Goal: Task Accomplishment & Management: Complete application form

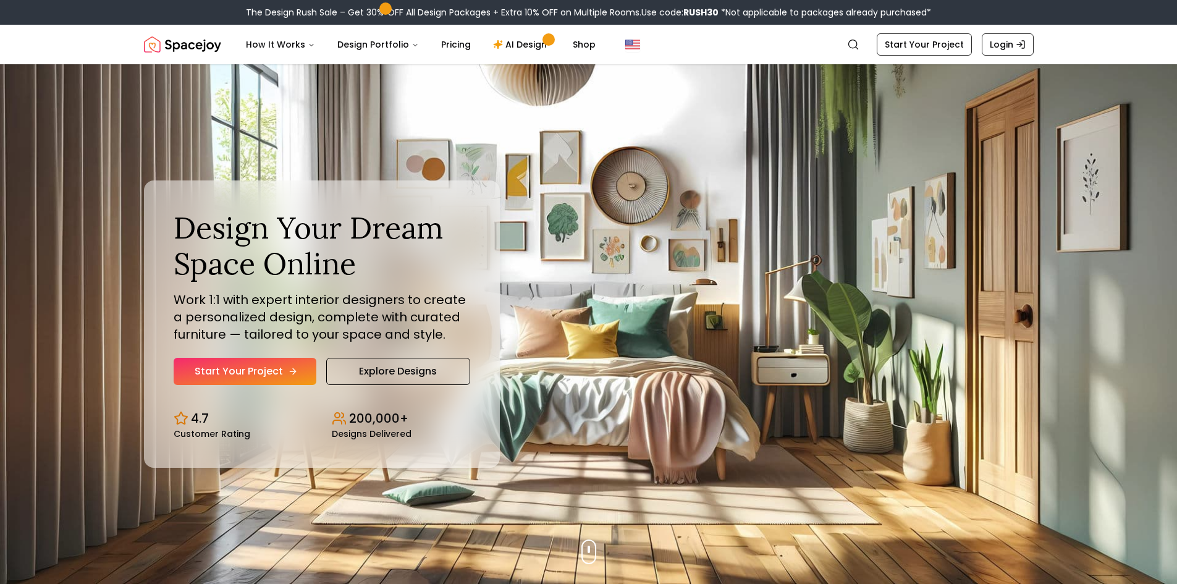
click at [263, 362] on link "Start Your Project" at bounding box center [245, 371] width 143 height 27
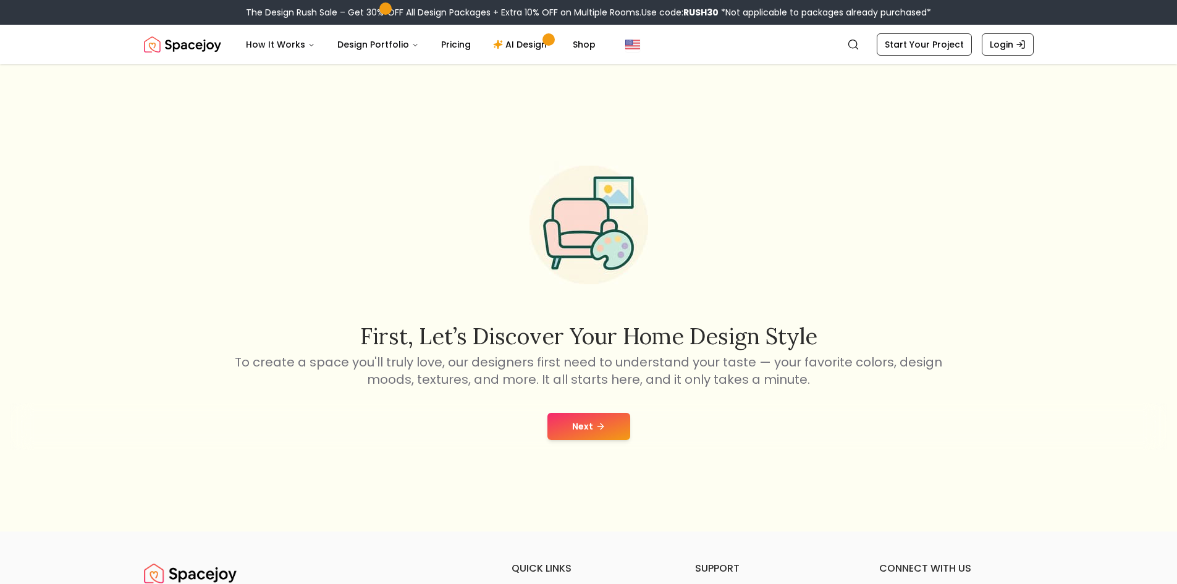
click at [599, 424] on icon at bounding box center [601, 426] width 10 height 10
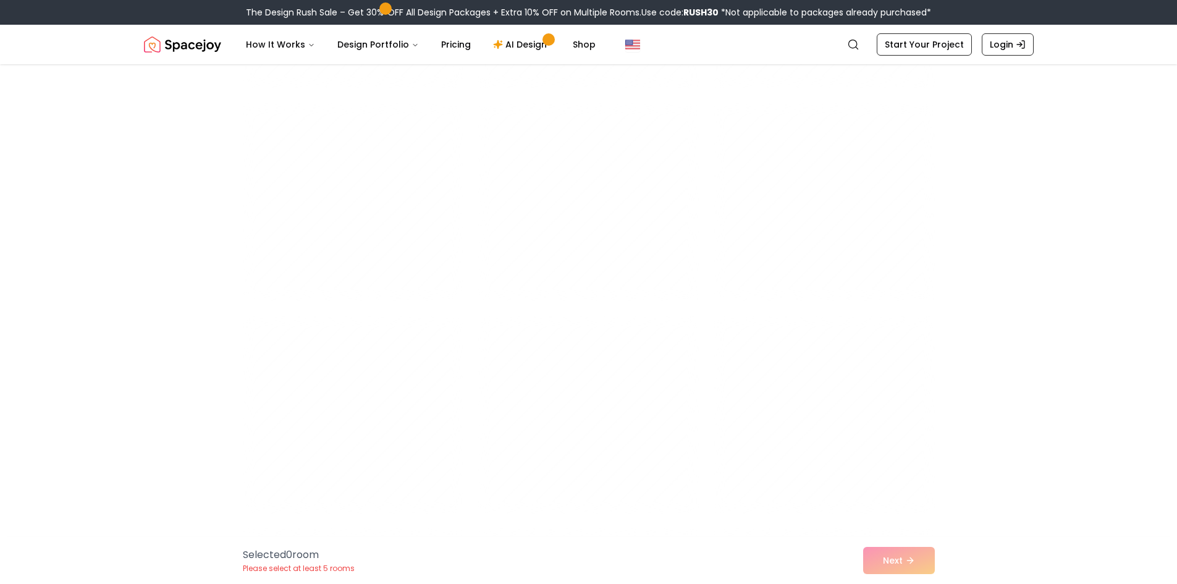
scroll to position [4326, 0]
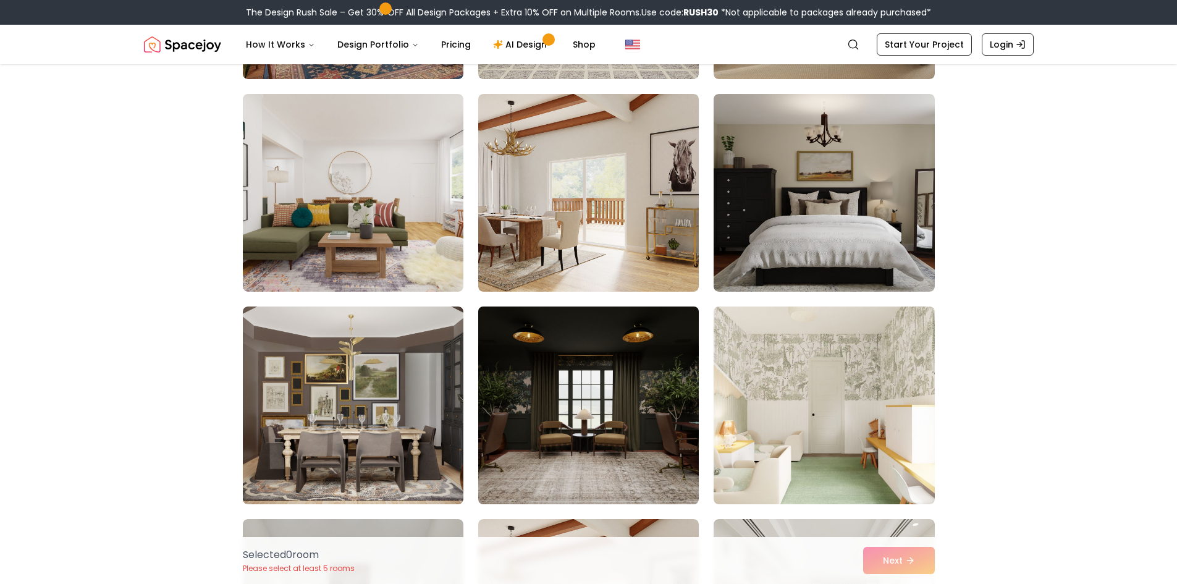
click at [614, 393] on img at bounding box center [589, 406] width 232 height 208
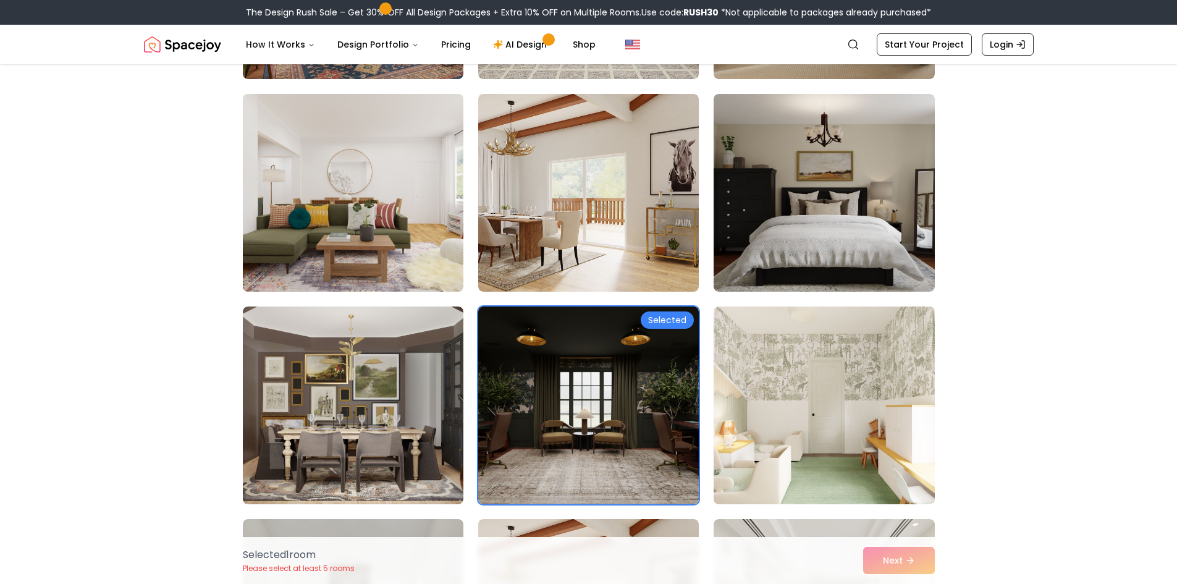
click at [422, 209] on img at bounding box center [353, 193] width 232 height 208
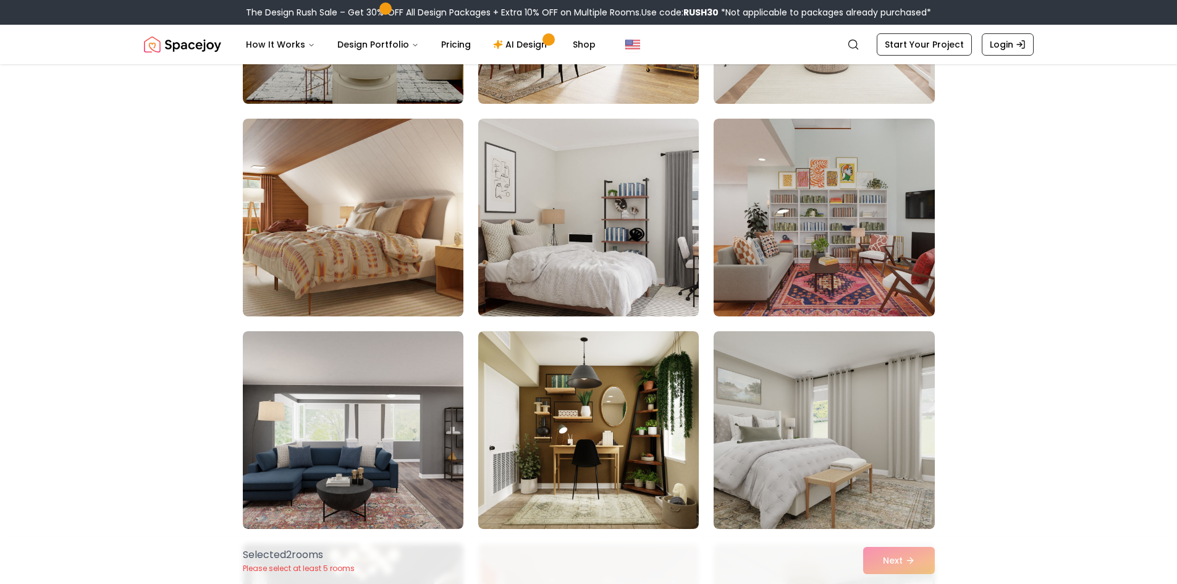
scroll to position [4944, 0]
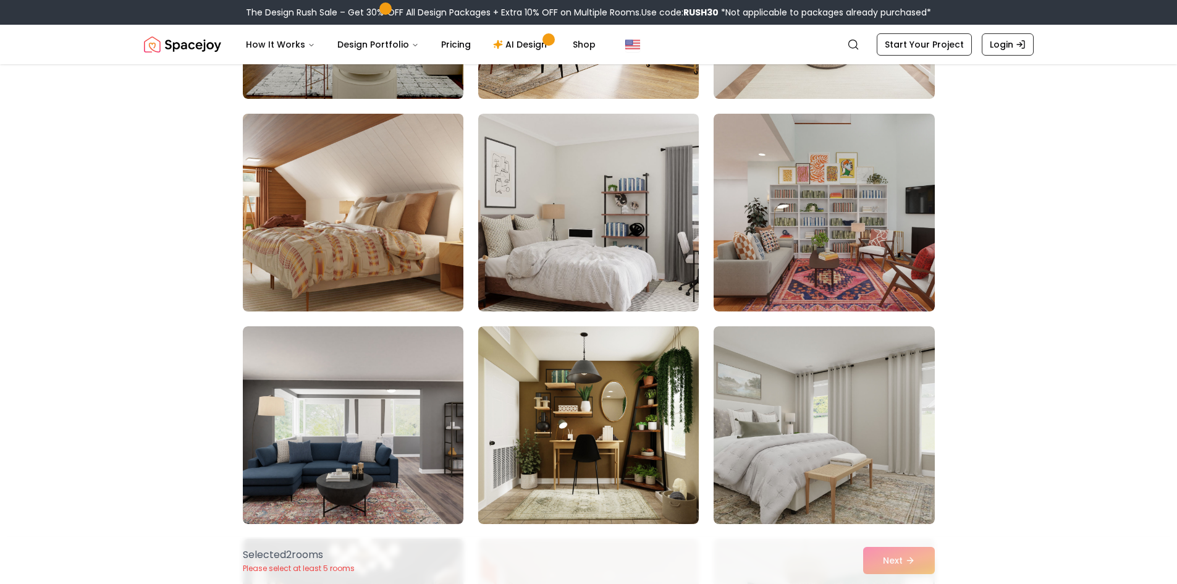
click at [401, 252] on img at bounding box center [353, 213] width 232 height 208
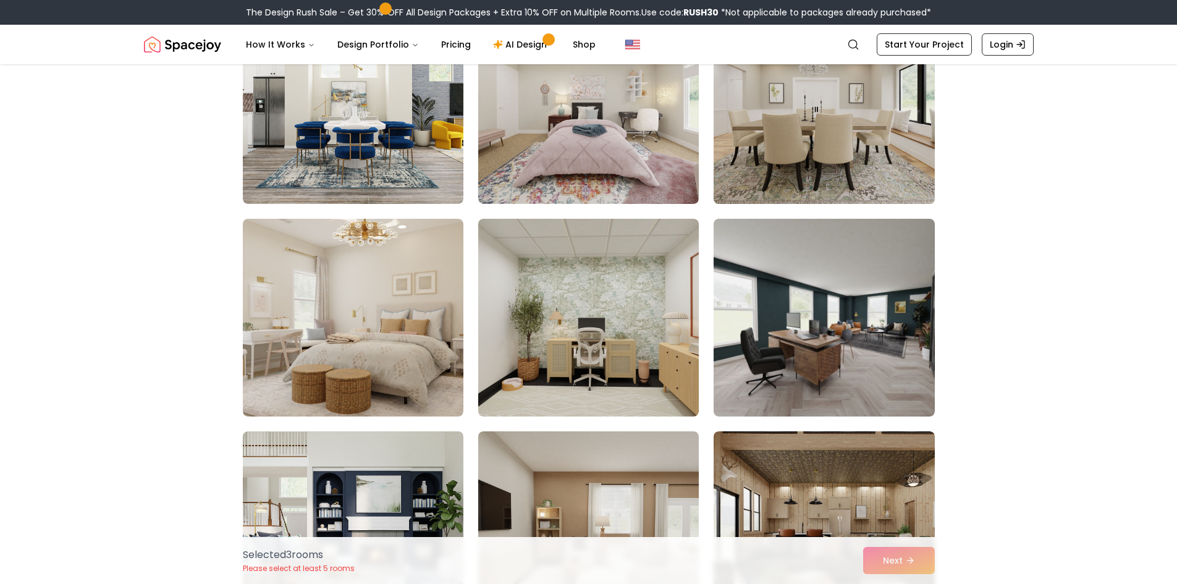
scroll to position [5932, 0]
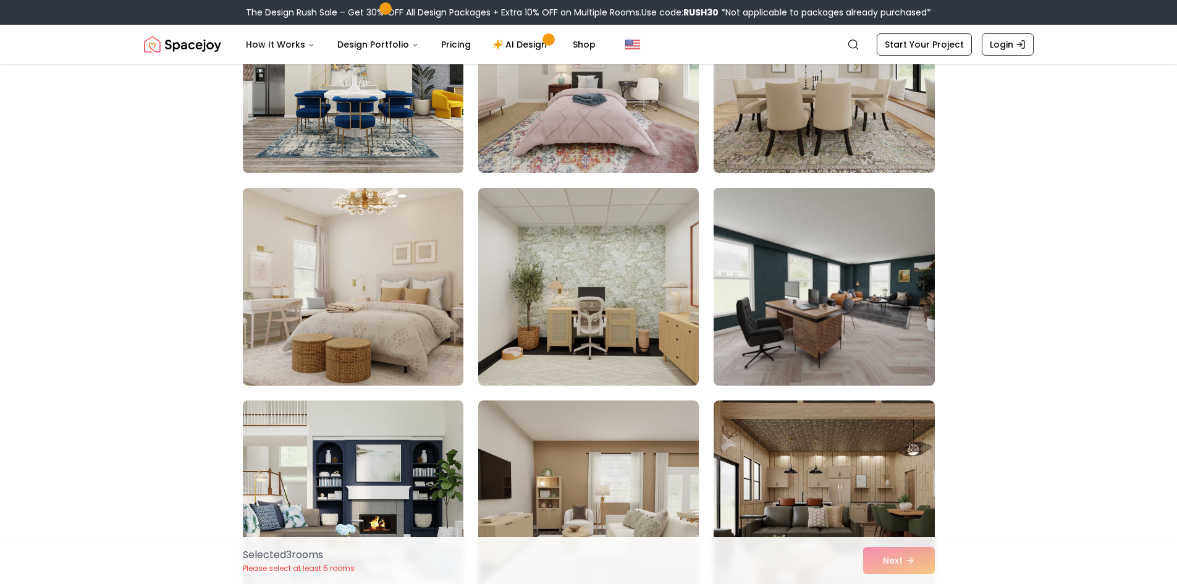
click at [860, 370] on img at bounding box center [824, 287] width 232 height 208
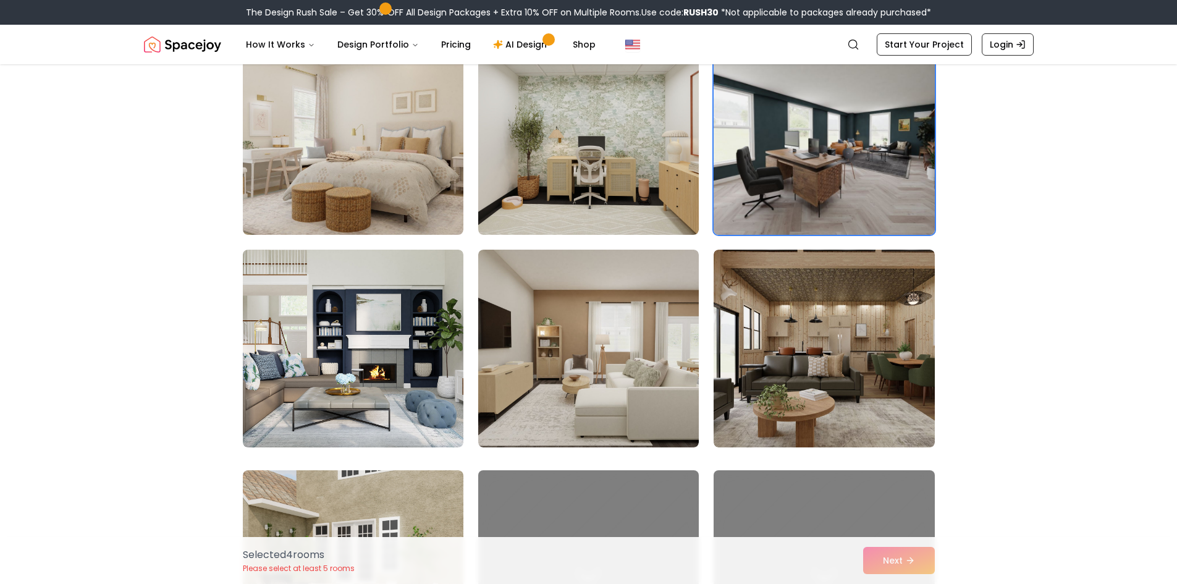
scroll to position [6118, 0]
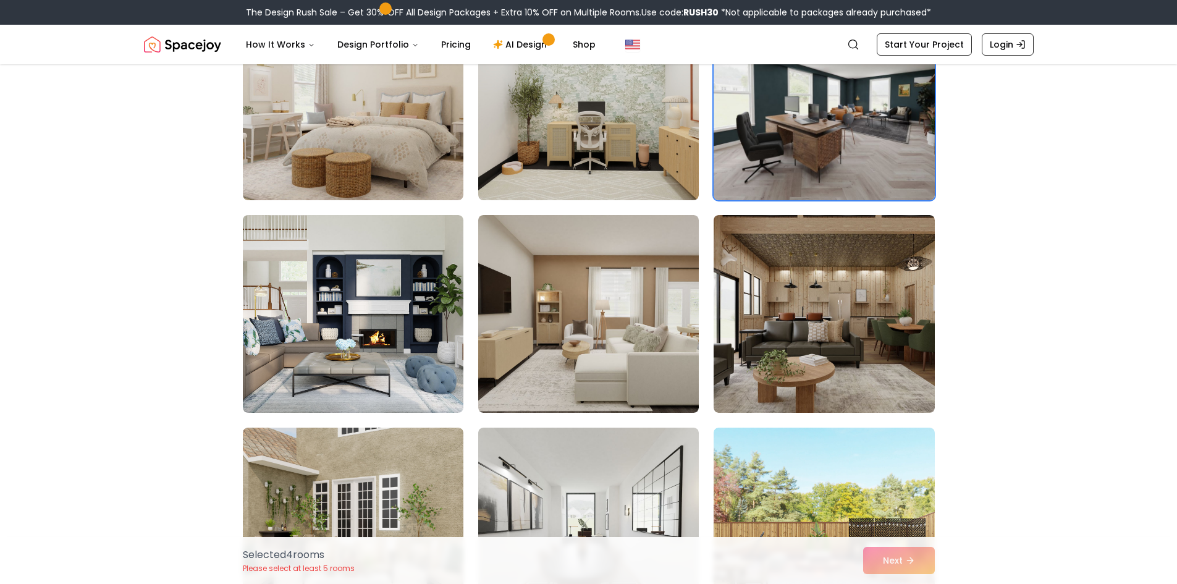
click at [860, 370] on img at bounding box center [824, 314] width 221 height 198
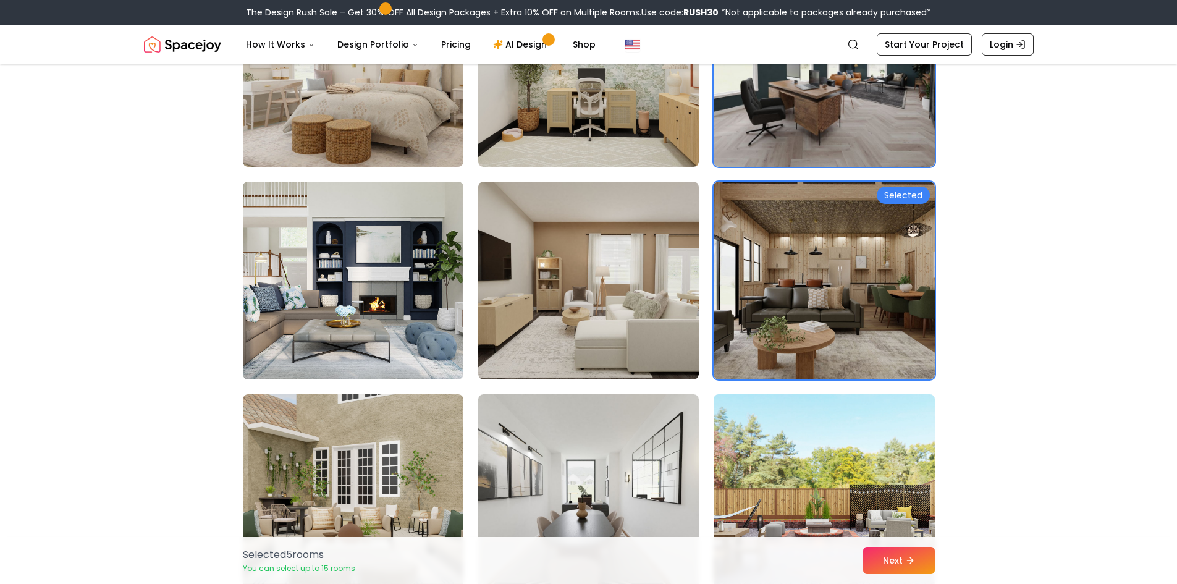
scroll to position [6241, 0]
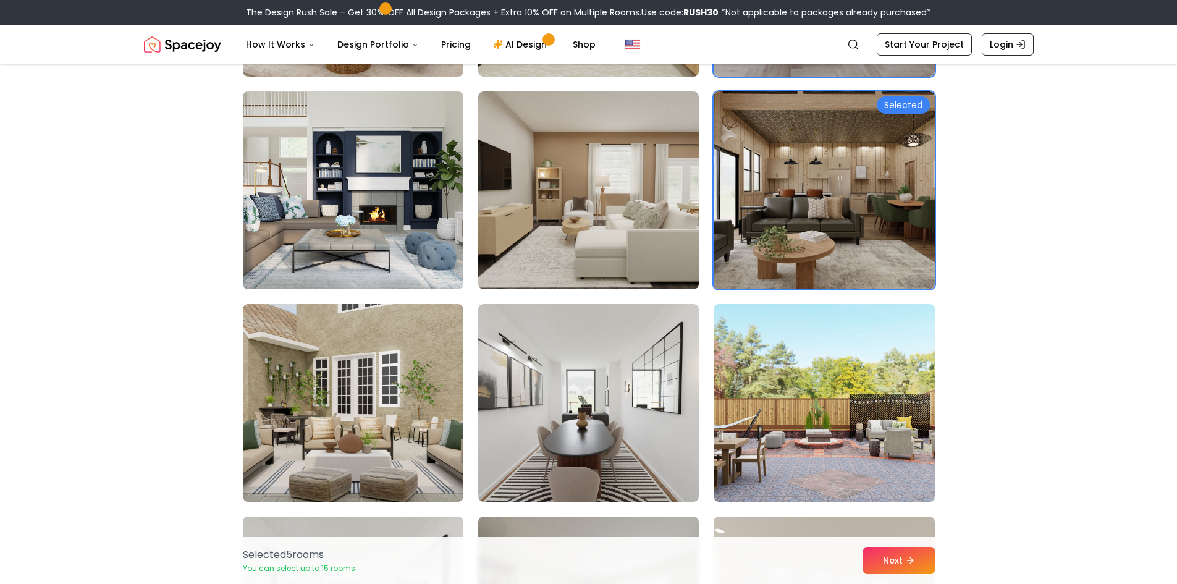
click at [803, 460] on img at bounding box center [824, 403] width 232 height 208
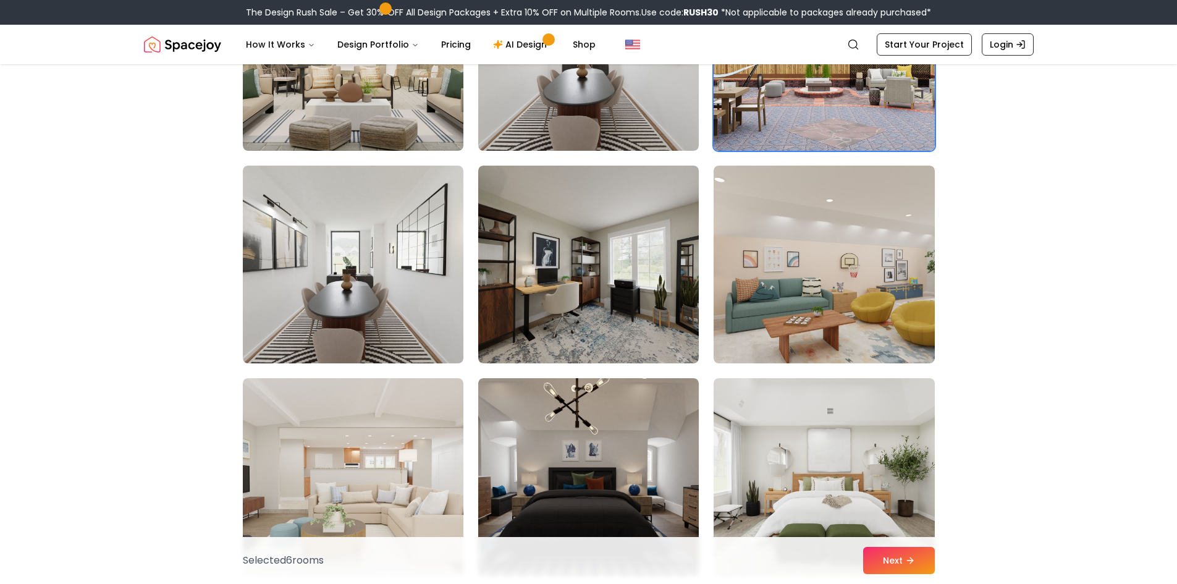
scroll to position [6612, 0]
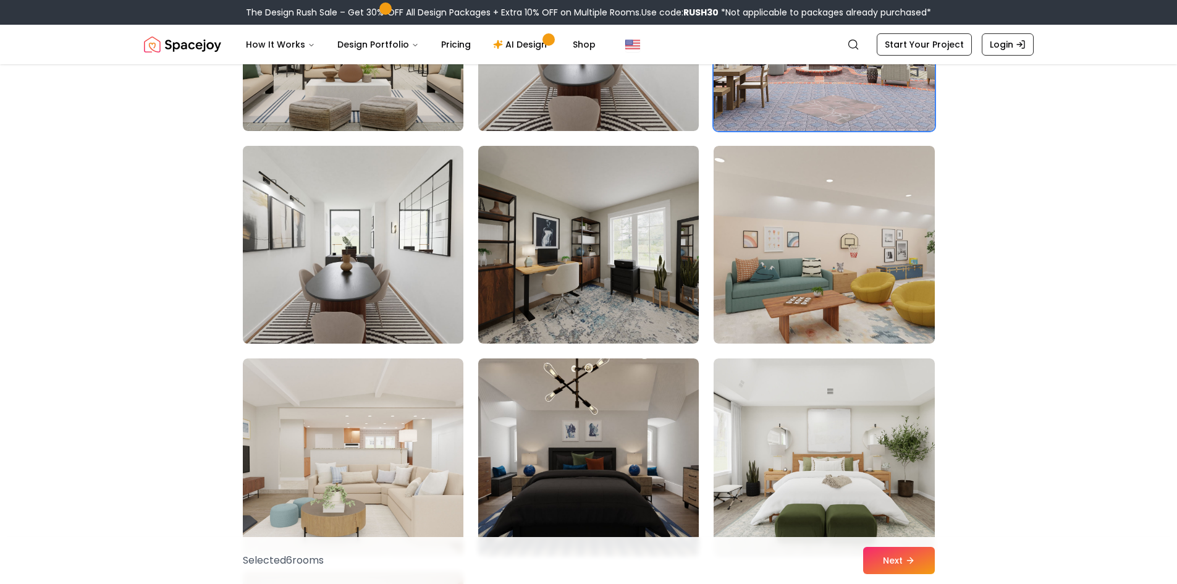
click at [370, 252] on img at bounding box center [353, 245] width 232 height 208
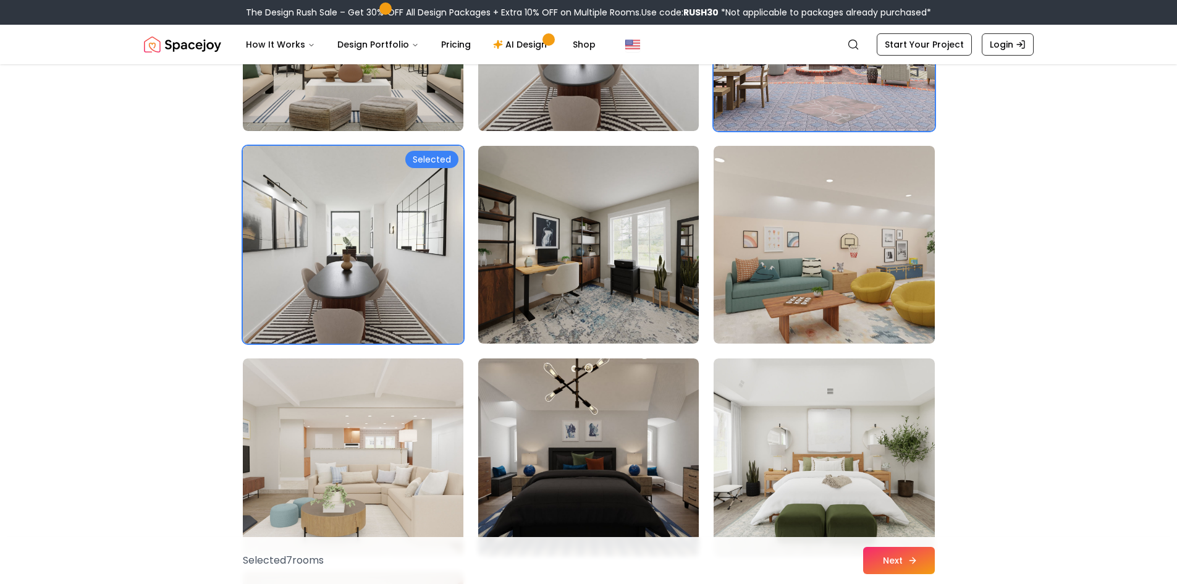
click at [924, 564] on button "Next" at bounding box center [899, 560] width 72 height 27
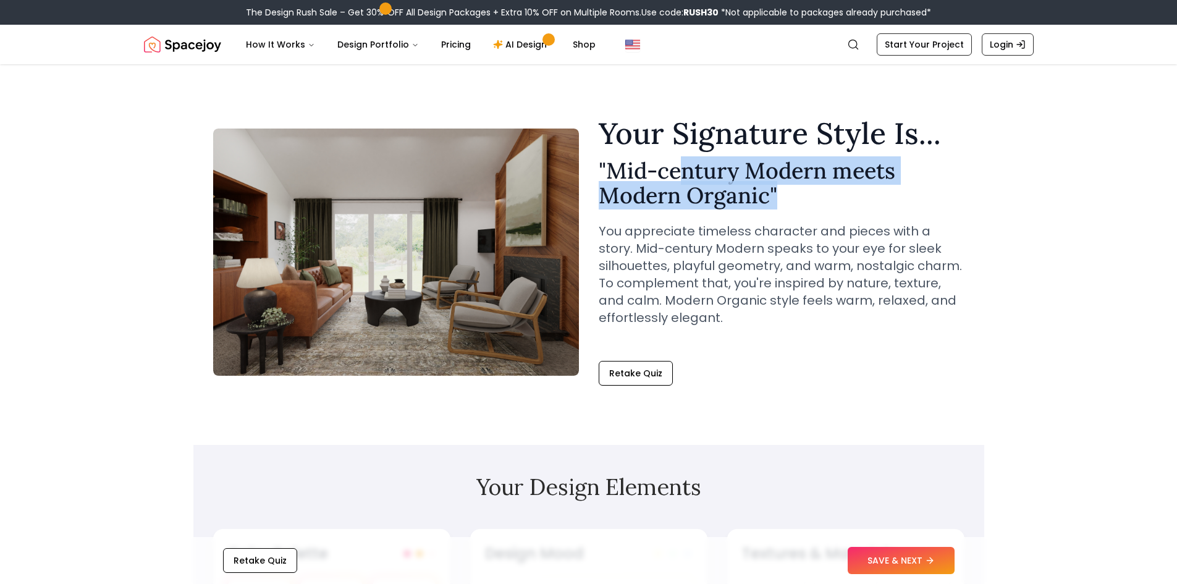
drag, startPoint x: 787, startPoint y: 192, endPoint x: 679, endPoint y: 172, distance: 109.3
click at [679, 172] on h2 "" Mid-century Modern meets Modern Organic "" at bounding box center [782, 182] width 366 height 49
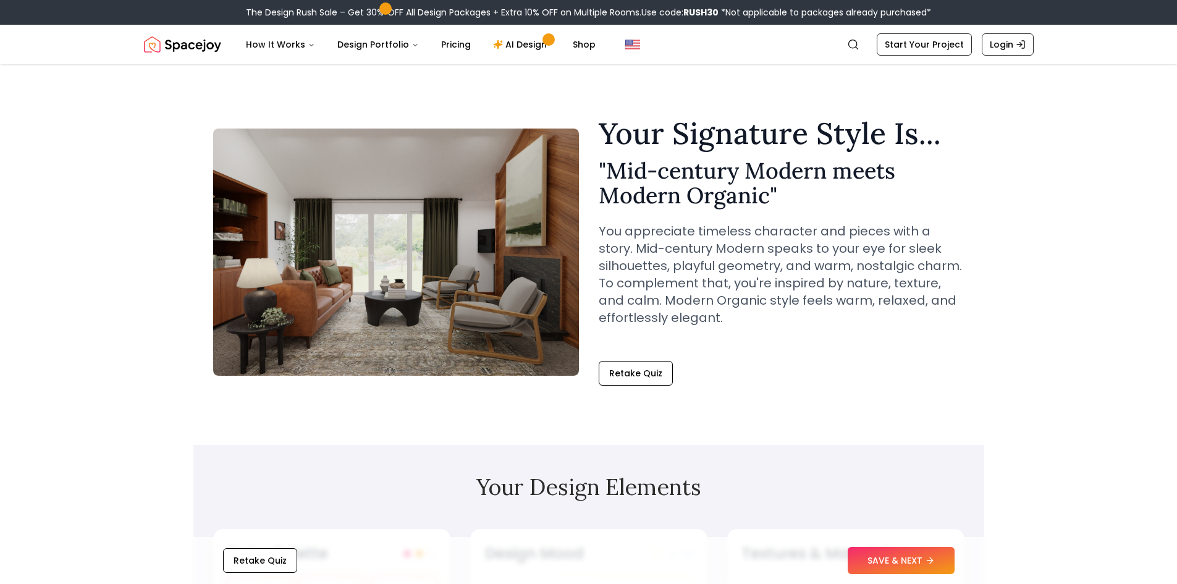
click at [915, 297] on p "You appreciate timeless character and pieces with a story. Mid-century Modern s…" at bounding box center [782, 274] width 366 height 104
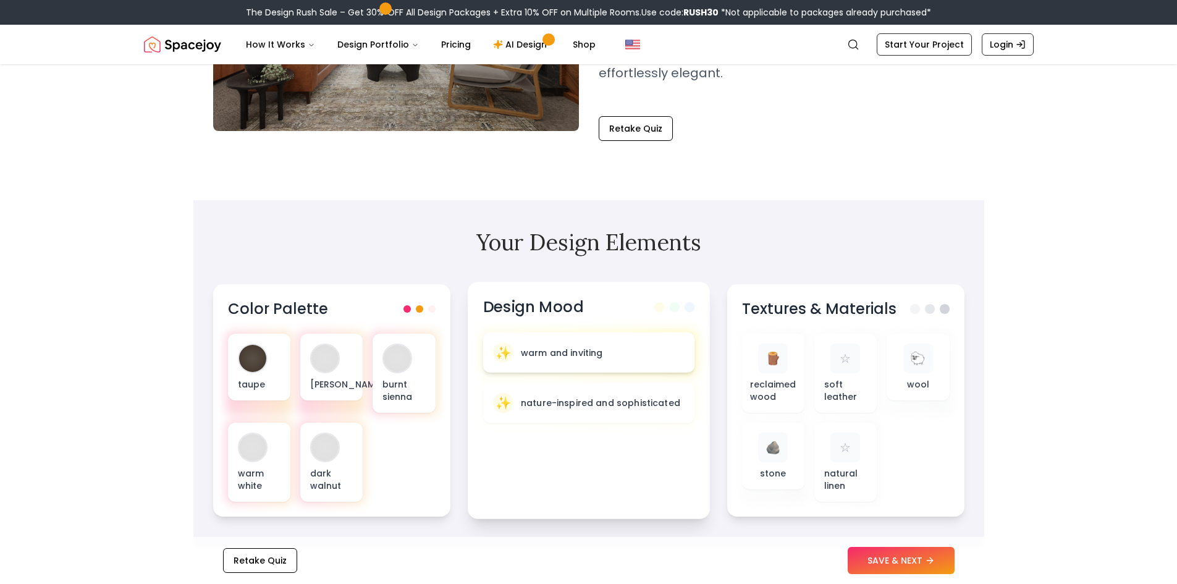
scroll to position [247, 0]
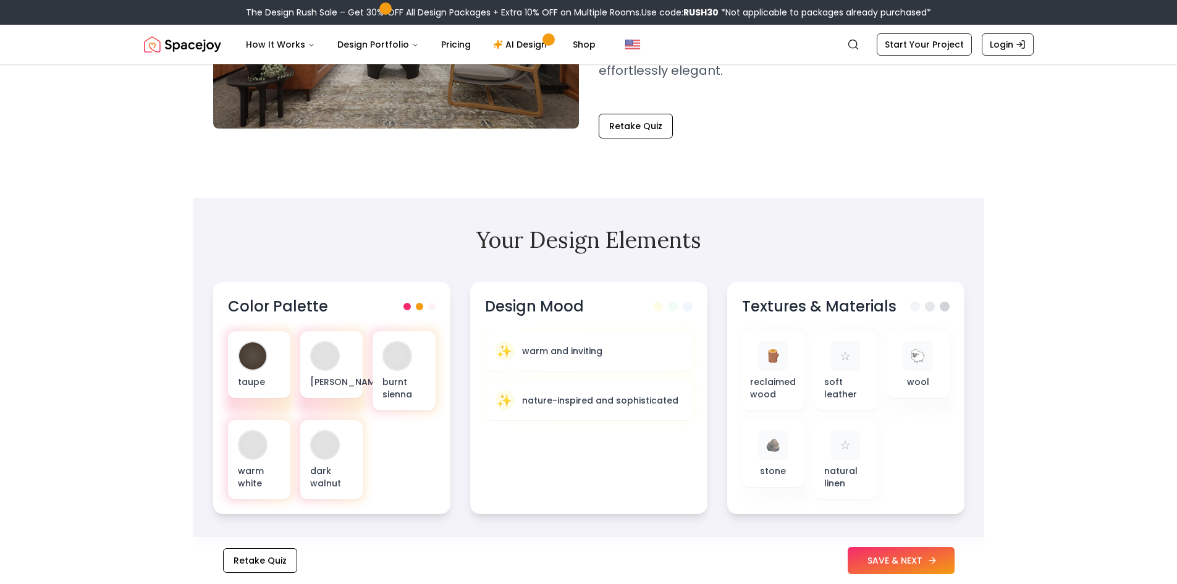
click at [883, 558] on button "SAVE & NEXT" at bounding box center [901, 560] width 107 height 27
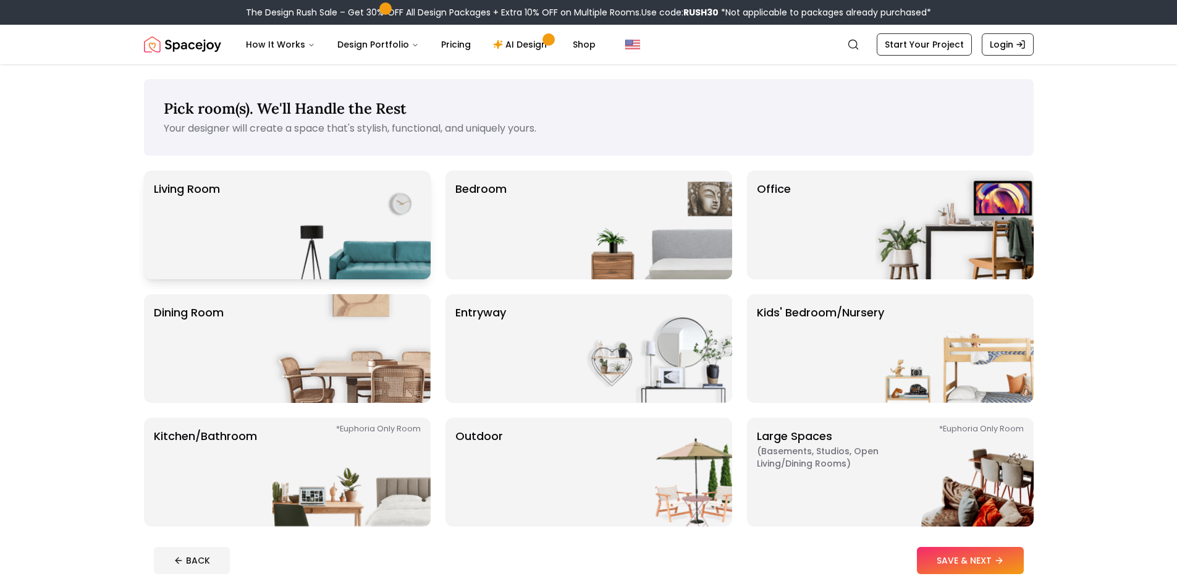
click at [393, 239] on img at bounding box center [352, 225] width 158 height 109
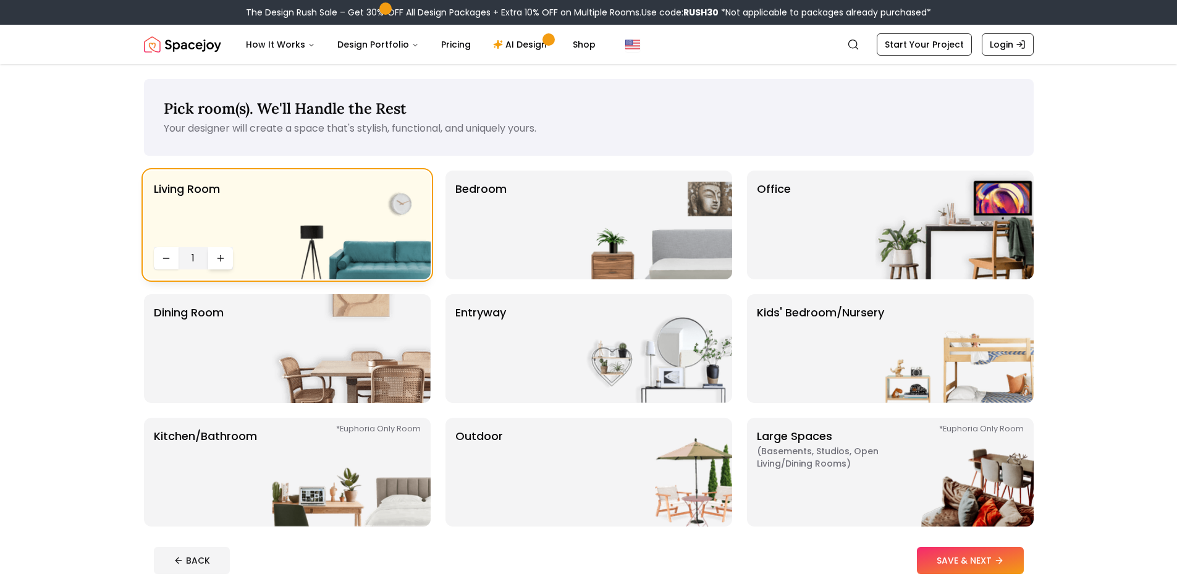
click at [222, 261] on icon "Increase quantity" at bounding box center [221, 258] width 10 height 10
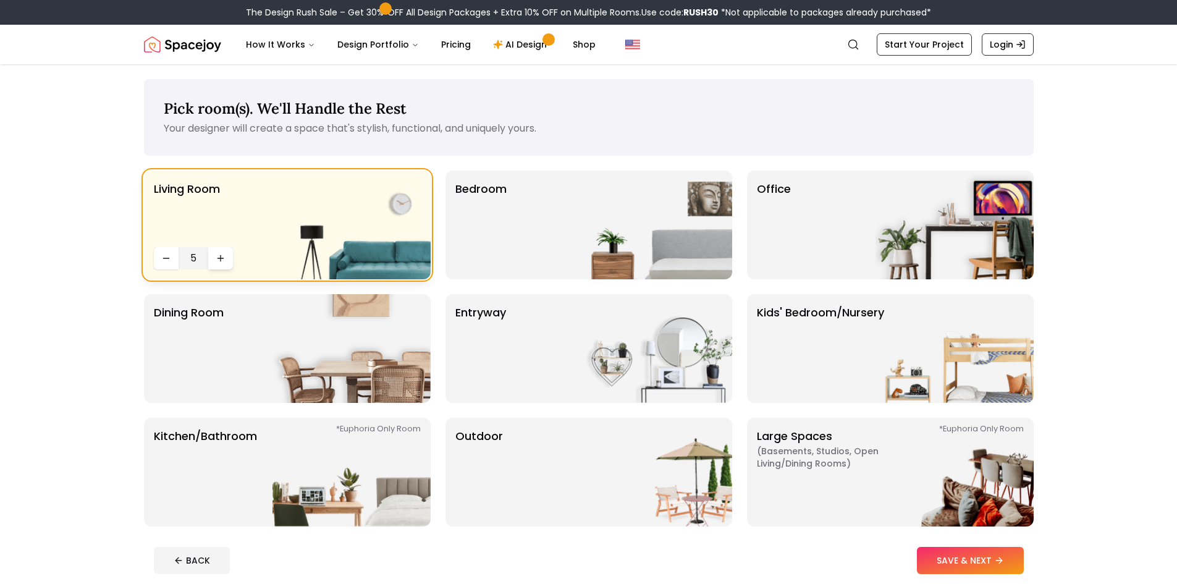
click at [222, 261] on icon "Increase quantity" at bounding box center [221, 258] width 10 height 10
click at [224, 264] on button "Increase quantity" at bounding box center [220, 258] width 25 height 22
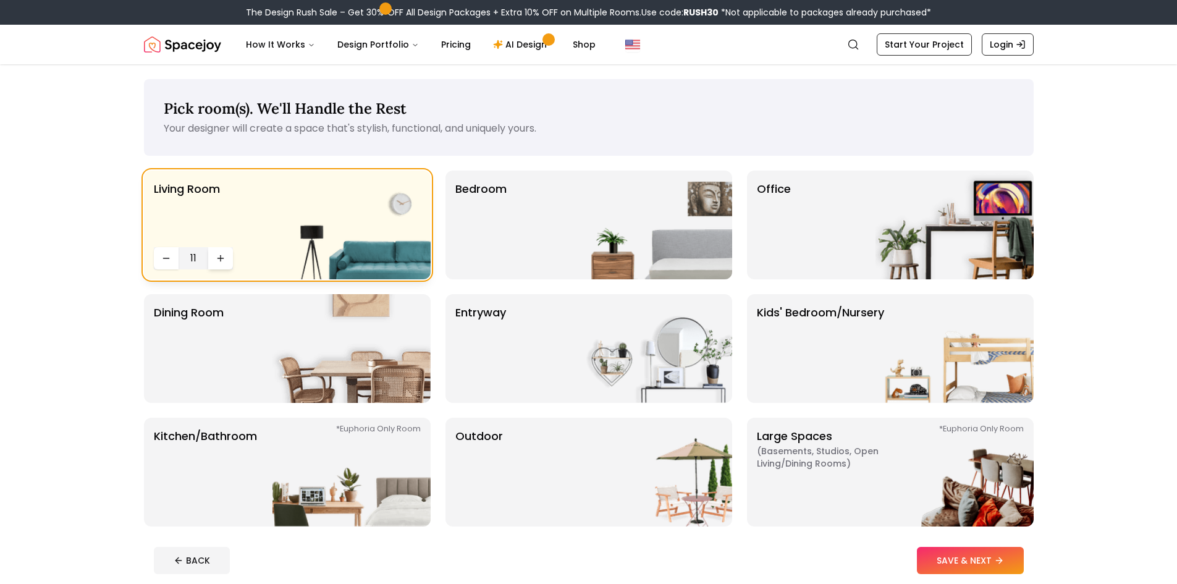
click at [224, 264] on button "Increase quantity" at bounding box center [220, 258] width 25 height 22
click at [223, 264] on button "Increase quantity" at bounding box center [220, 258] width 25 height 22
click at [222, 264] on button "Increase quantity" at bounding box center [220, 258] width 25 height 22
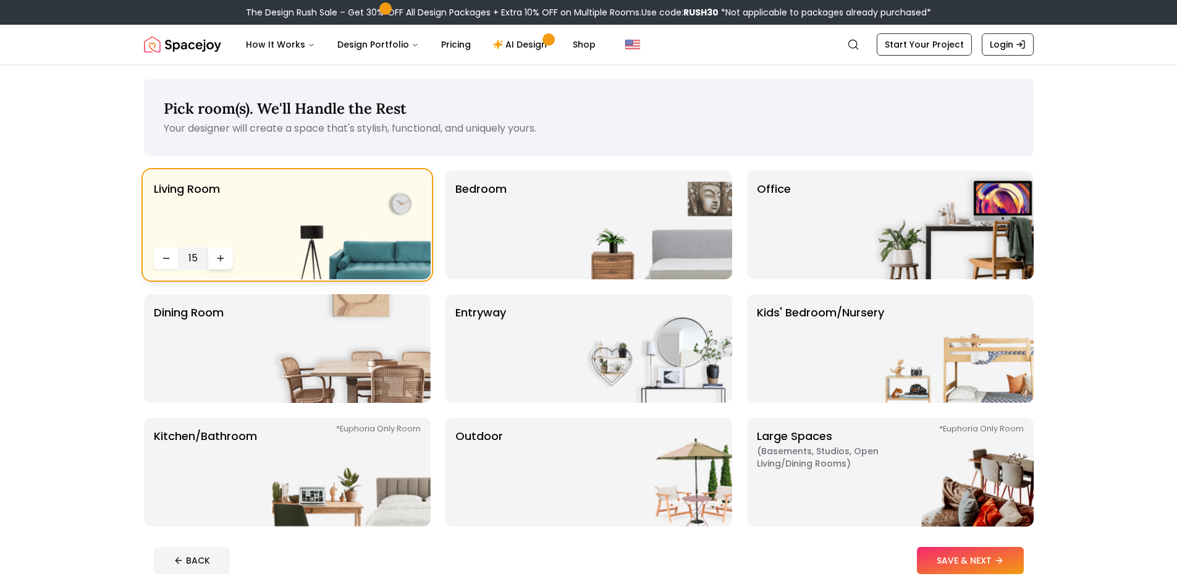
click at [222, 263] on button "Increase quantity" at bounding box center [220, 258] width 25 height 22
click at [221, 263] on icon "Increase quantity" at bounding box center [221, 258] width 10 height 10
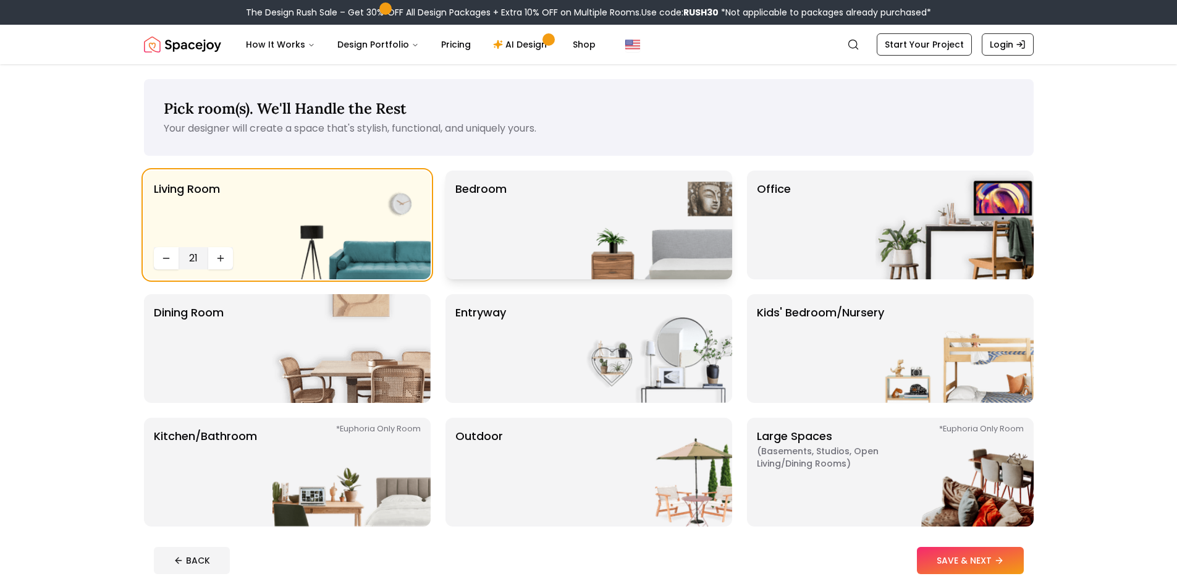
click at [669, 221] on img at bounding box center [653, 225] width 158 height 109
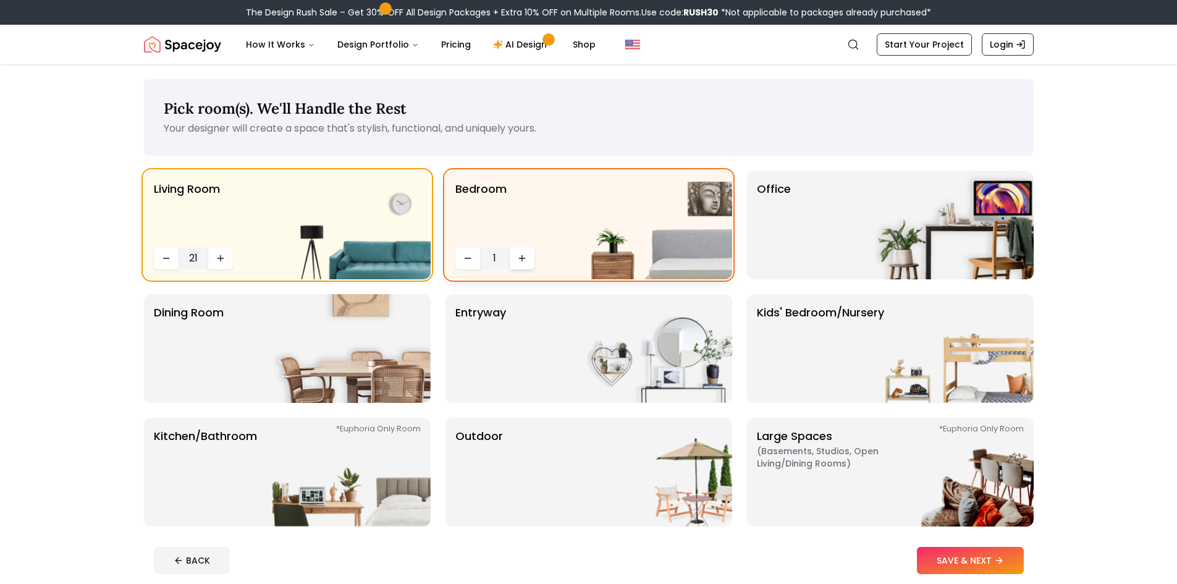
click at [515, 255] on button "Increase quantity" at bounding box center [522, 258] width 25 height 22
click at [516, 255] on button "Increase quantity" at bounding box center [522, 258] width 25 height 22
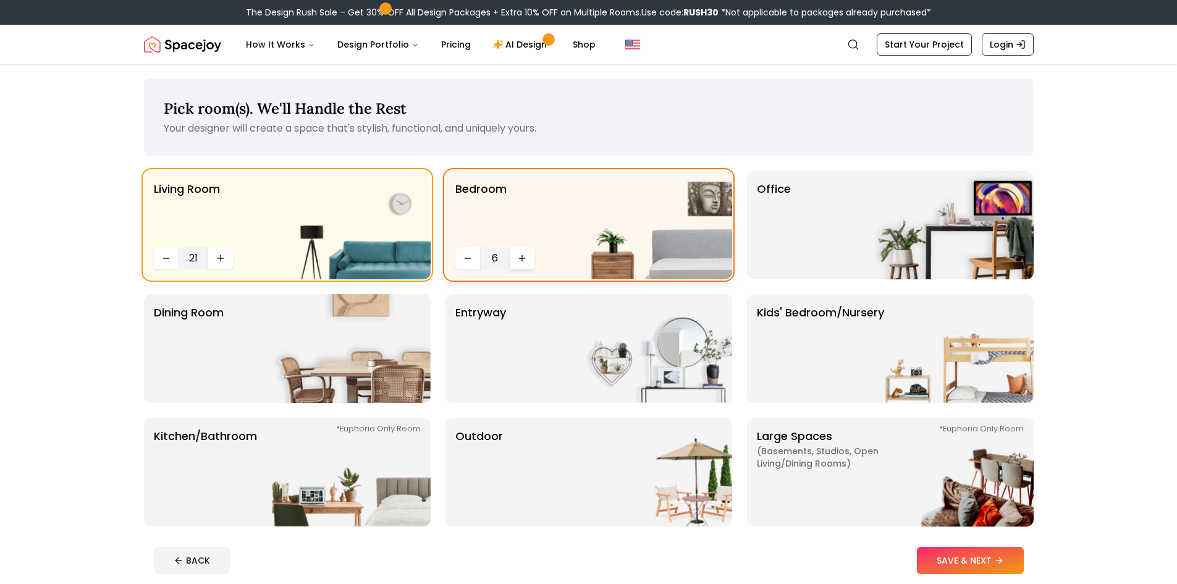
click at [516, 255] on button "Increase quantity" at bounding box center [522, 258] width 25 height 22
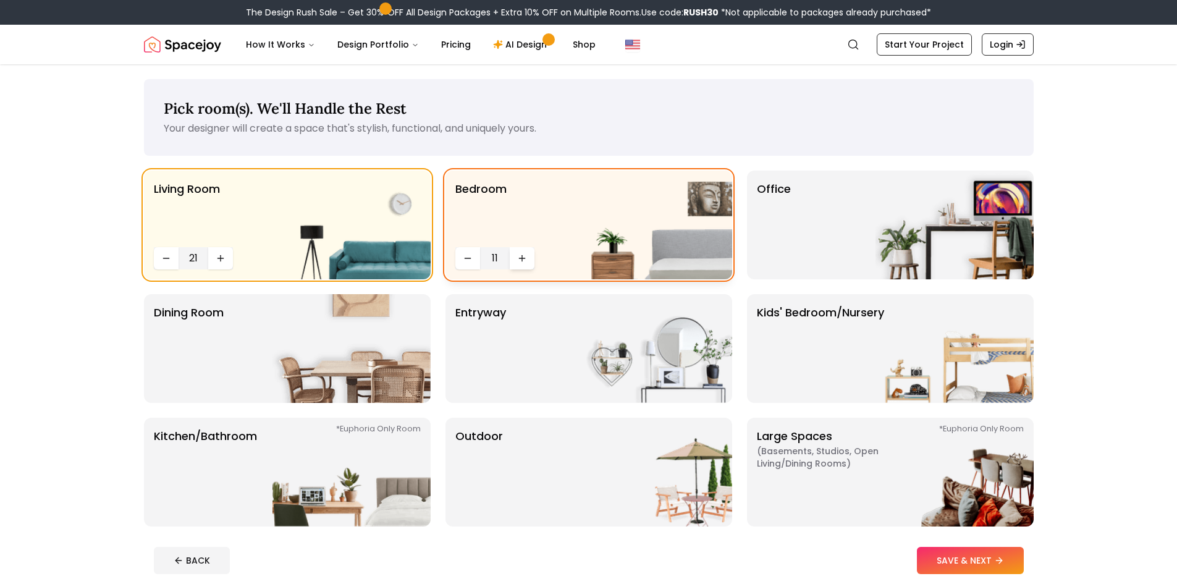
click at [516, 255] on button "Increase quantity" at bounding box center [522, 258] width 25 height 22
click at [515, 257] on button "Increase quantity" at bounding box center [522, 258] width 25 height 22
drag, startPoint x: 515, startPoint y: 257, endPoint x: 509, endPoint y: 260, distance: 6.7
click at [510, 259] on button "Increase quantity" at bounding box center [522, 258] width 25 height 22
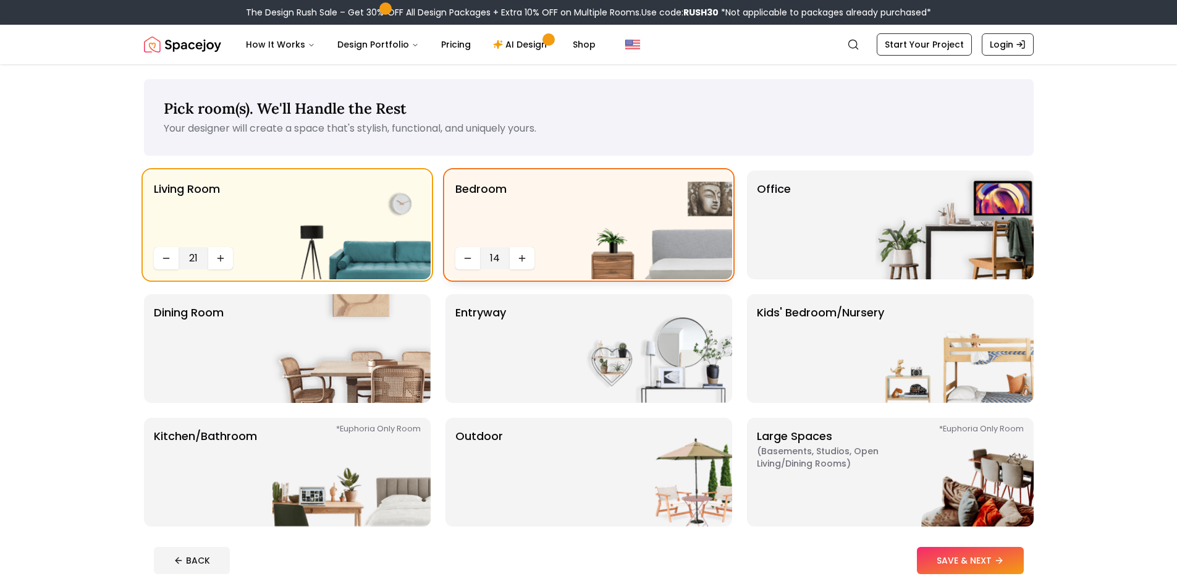
drag, startPoint x: 509, startPoint y: 260, endPoint x: 504, endPoint y: 264, distance: 7.0
click at [505, 263] on div "14" at bounding box center [494, 258] width 79 height 22
drag, startPoint x: 519, startPoint y: 264, endPoint x: 531, endPoint y: 264, distance: 11.7
click at [531, 264] on button "Increase quantity" at bounding box center [522, 258] width 25 height 22
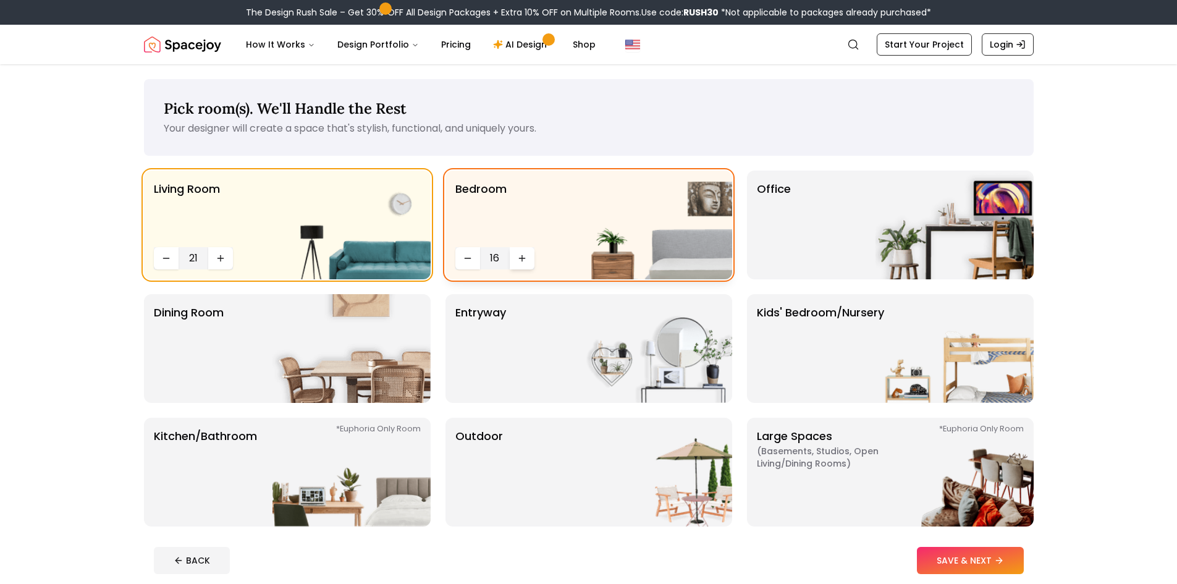
click at [529, 264] on button "Increase quantity" at bounding box center [522, 258] width 25 height 22
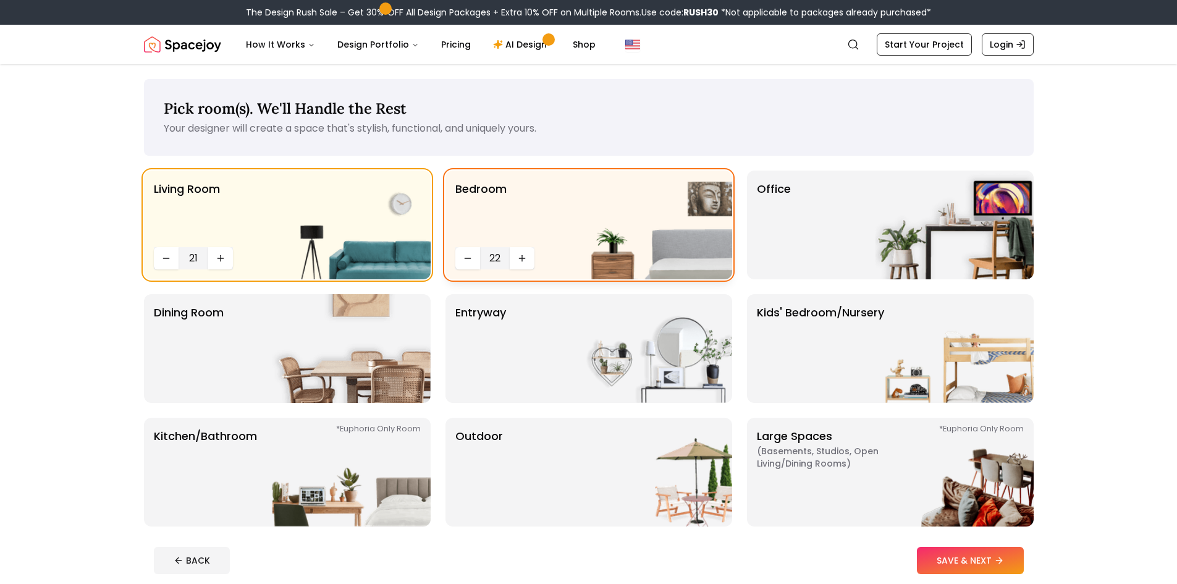
click at [536, 262] on div "Bedroom 22" at bounding box center [589, 225] width 287 height 109
drag, startPoint x: 682, startPoint y: 248, endPoint x: 811, endPoint y: 246, distance: 129.8
click at [734, 248] on div "Living Room 21 Bedroom 22 Office Dining Room entryway Kids' Bedroom/Nursery *Eu…" at bounding box center [589, 349] width 890 height 356
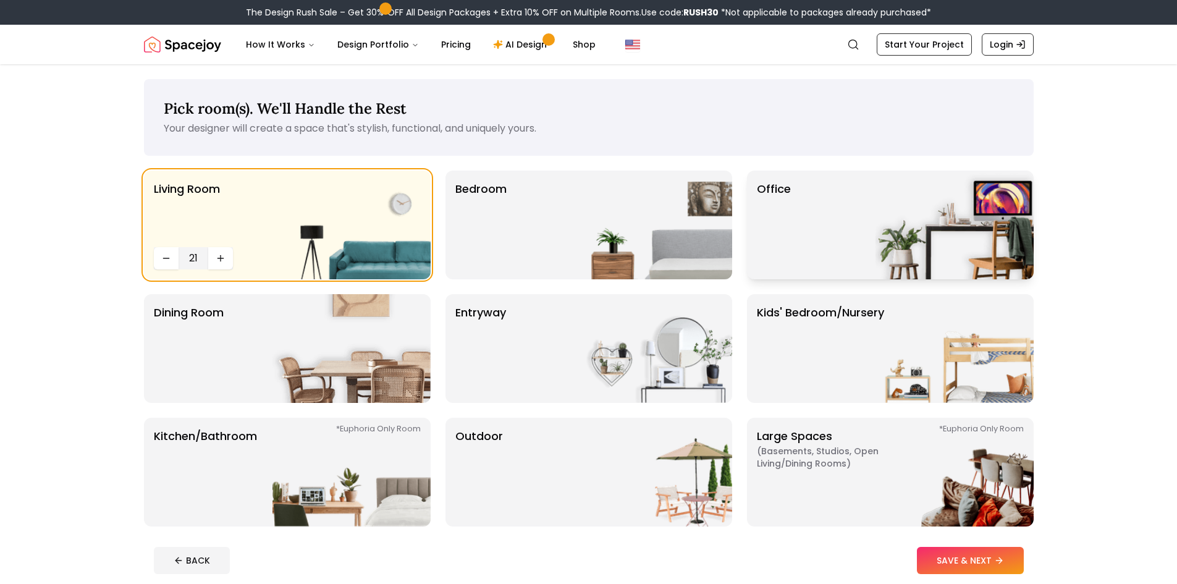
click at [855, 238] on div "Office" at bounding box center [890, 225] width 287 height 109
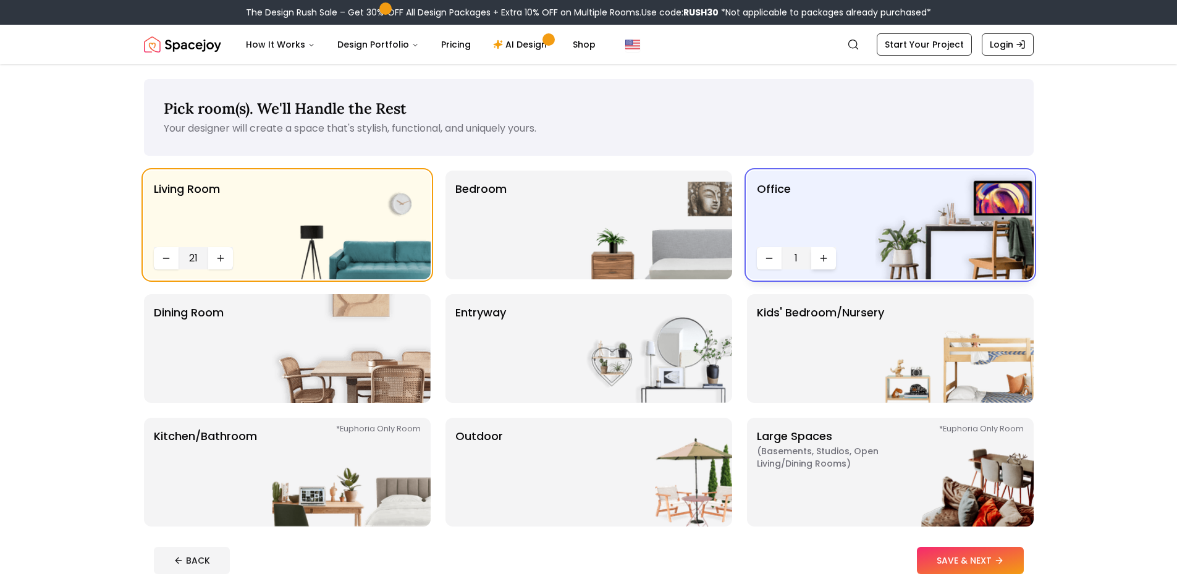
click at [824, 256] on icon "Increase quantity" at bounding box center [824, 258] width 0 height 6
click at [780, 268] on button "Decrease quantity" at bounding box center [769, 258] width 25 height 22
click at [509, 233] on div "Bedroom" at bounding box center [589, 225] width 287 height 109
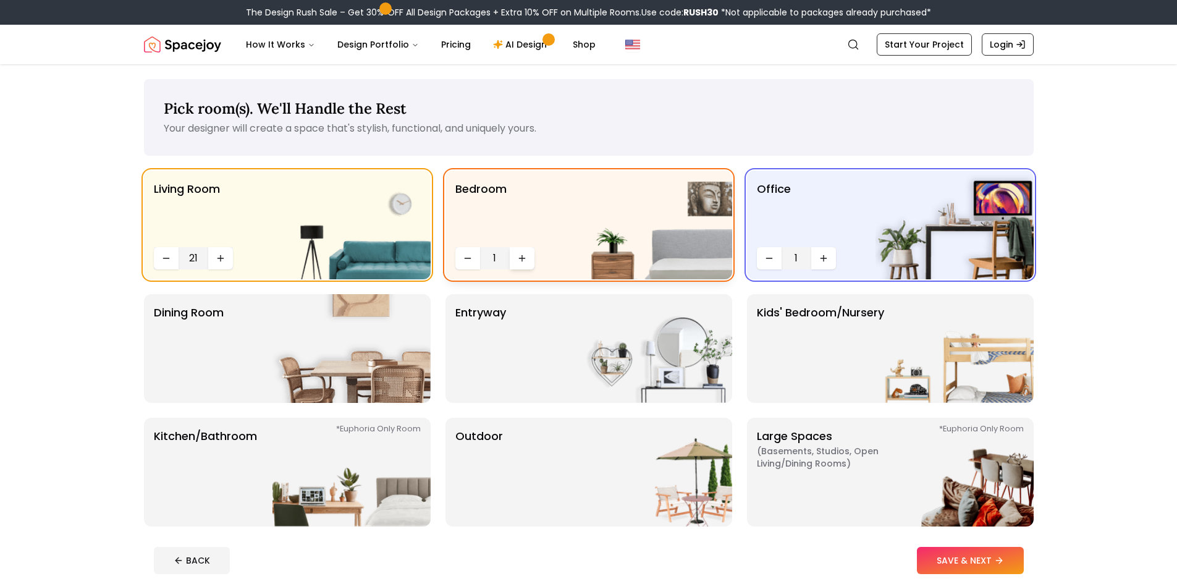
click at [522, 253] on icon "Increase quantity" at bounding box center [522, 258] width 10 height 10
click at [523, 253] on icon "Increase quantity" at bounding box center [522, 258] width 10 height 10
click at [525, 253] on icon "Increase quantity" at bounding box center [522, 258] width 10 height 10
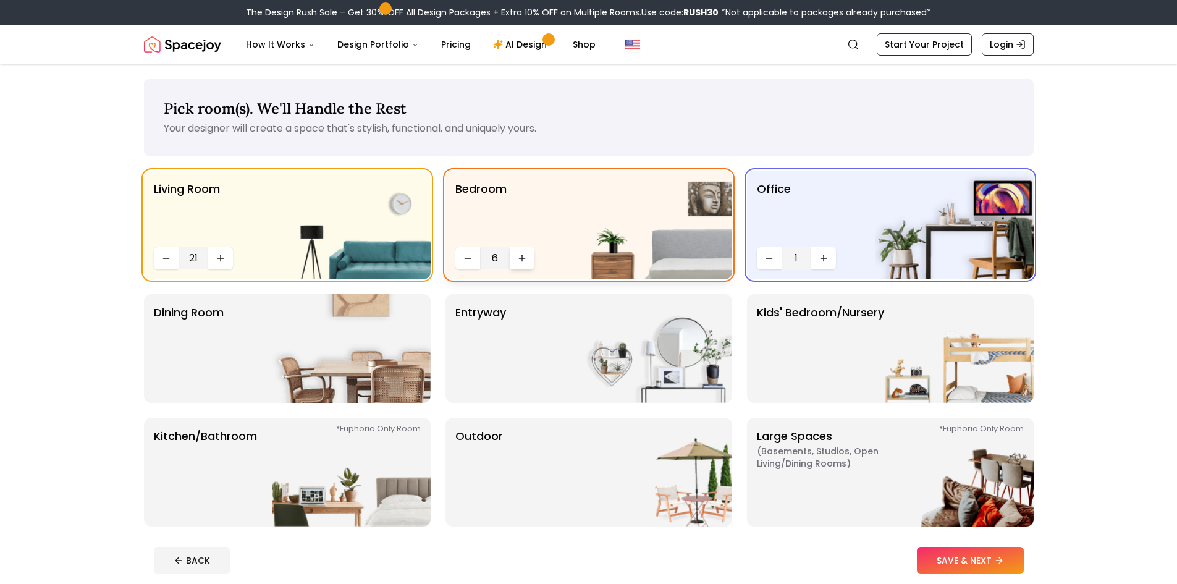
click at [525, 253] on icon "Increase quantity" at bounding box center [522, 258] width 10 height 10
click at [522, 253] on icon "Increase quantity" at bounding box center [522, 258] width 10 height 10
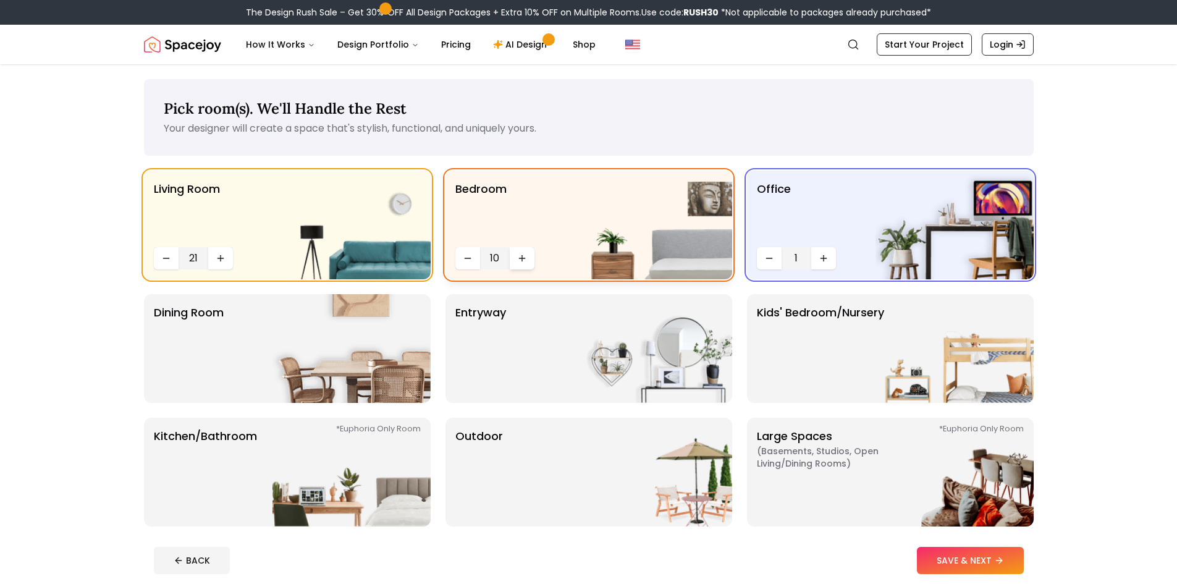
click at [523, 258] on icon "Increase quantity" at bounding box center [522, 258] width 10 height 10
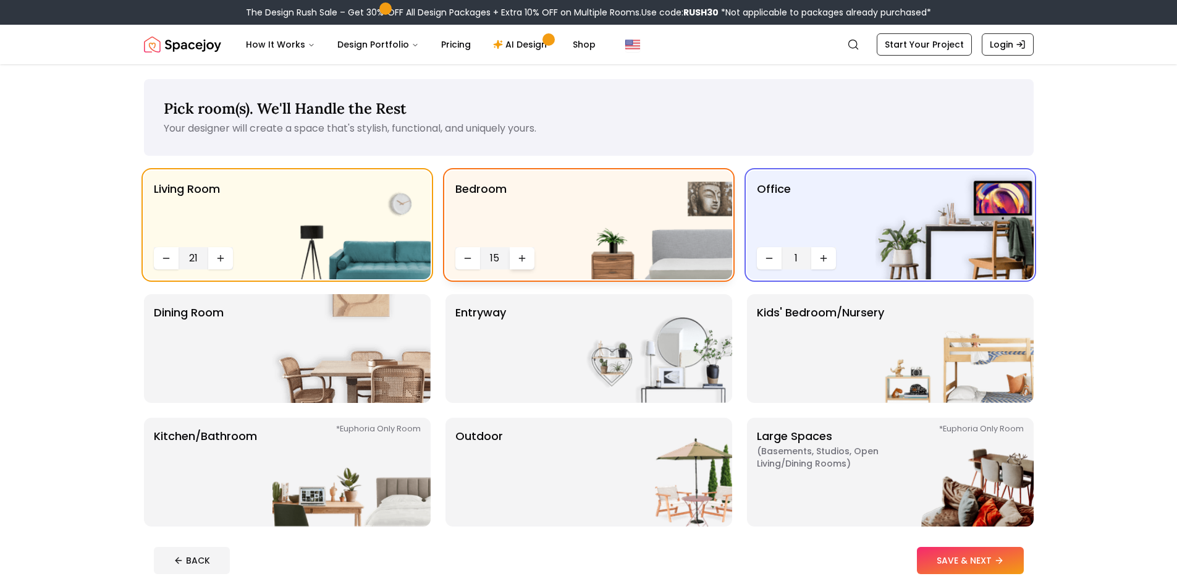
click at [523, 258] on icon "Increase quantity" at bounding box center [522, 258] width 10 height 10
drag, startPoint x: 523, startPoint y: 258, endPoint x: 637, endPoint y: 255, distance: 114.4
click at [524, 258] on icon "Increase quantity" at bounding box center [522, 258] width 10 height 10
click at [819, 260] on icon "Increase quantity" at bounding box center [824, 258] width 10 height 10
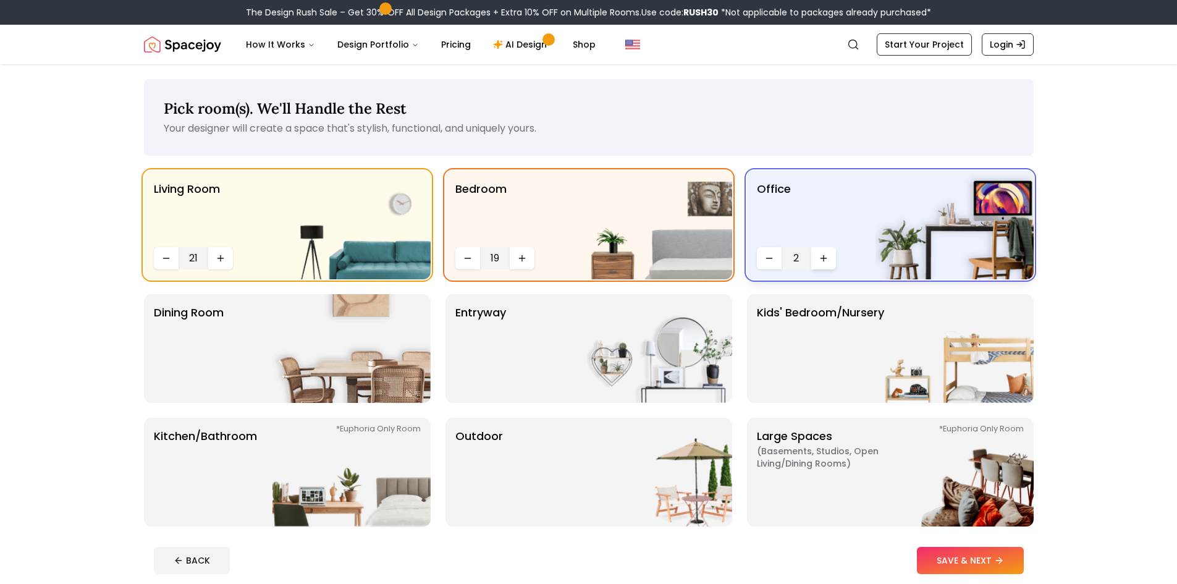
click at [819, 260] on icon "Increase quantity" at bounding box center [824, 258] width 10 height 10
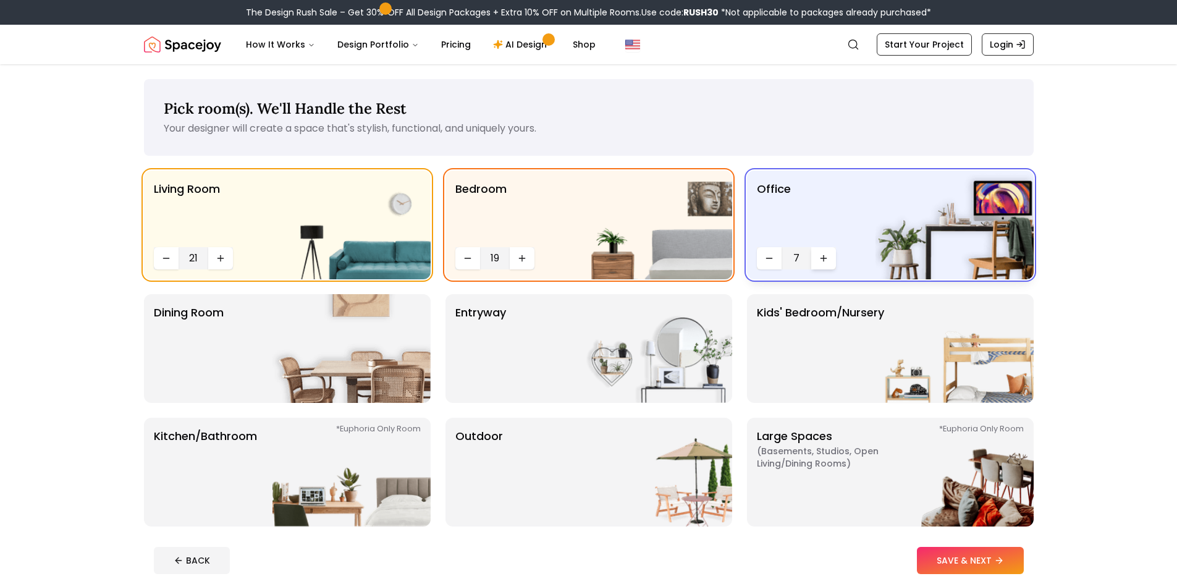
click at [819, 260] on icon "Increase quantity" at bounding box center [824, 258] width 10 height 10
click at [235, 376] on div "Dining Room" at bounding box center [287, 348] width 287 height 109
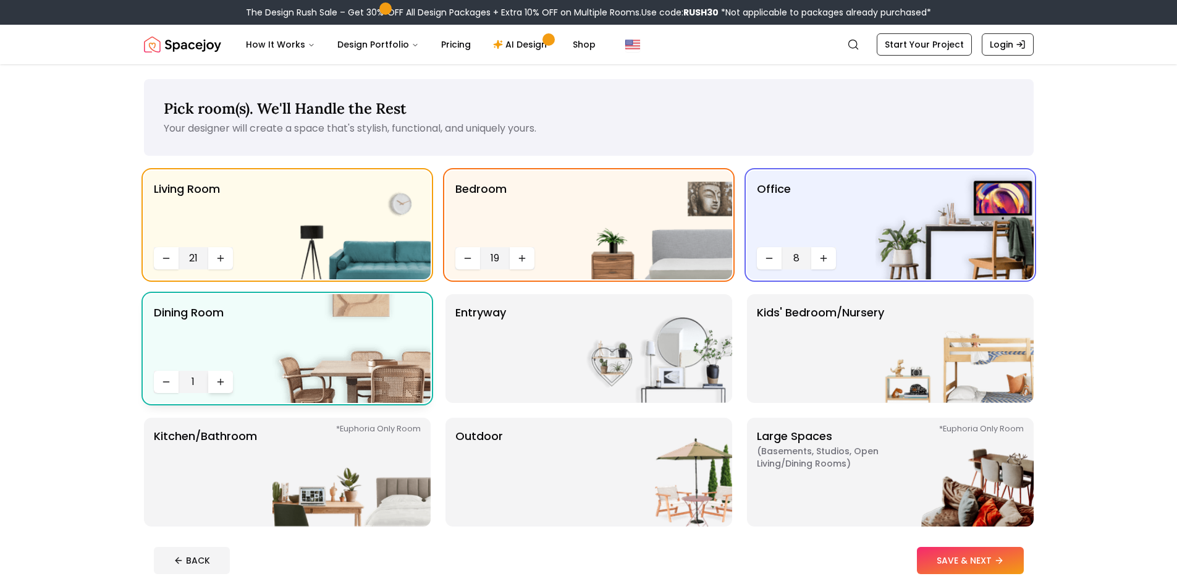
click at [224, 378] on icon "Increase quantity" at bounding box center [221, 382] width 10 height 10
click at [223, 377] on icon "Increase quantity" at bounding box center [221, 382] width 10 height 10
click at [222, 376] on button "Increase quantity" at bounding box center [220, 382] width 25 height 22
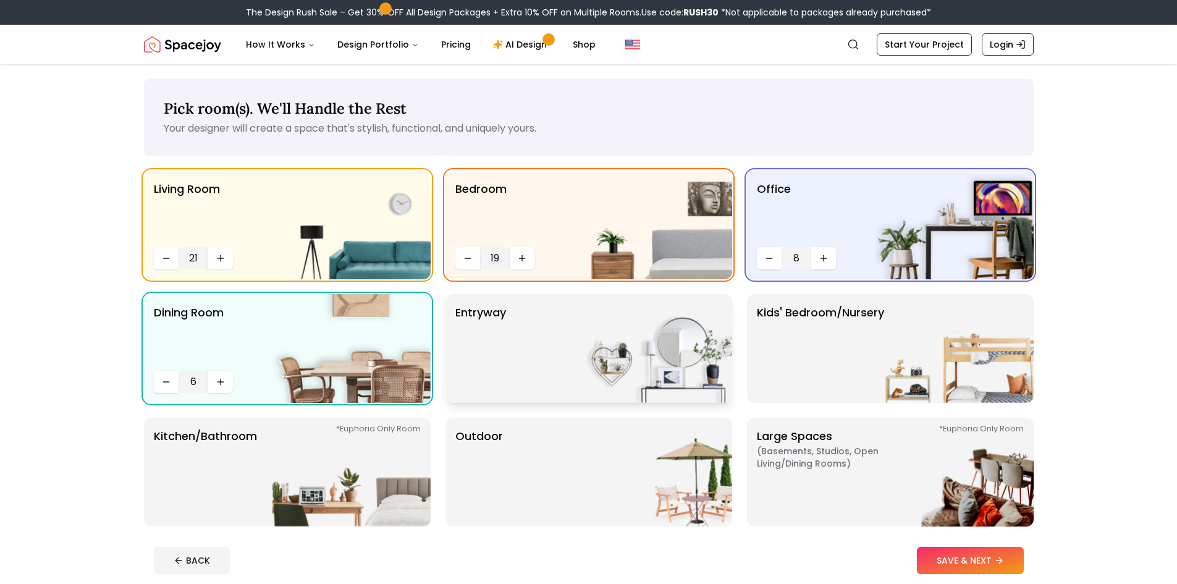
click at [666, 305] on img at bounding box center [653, 348] width 158 height 109
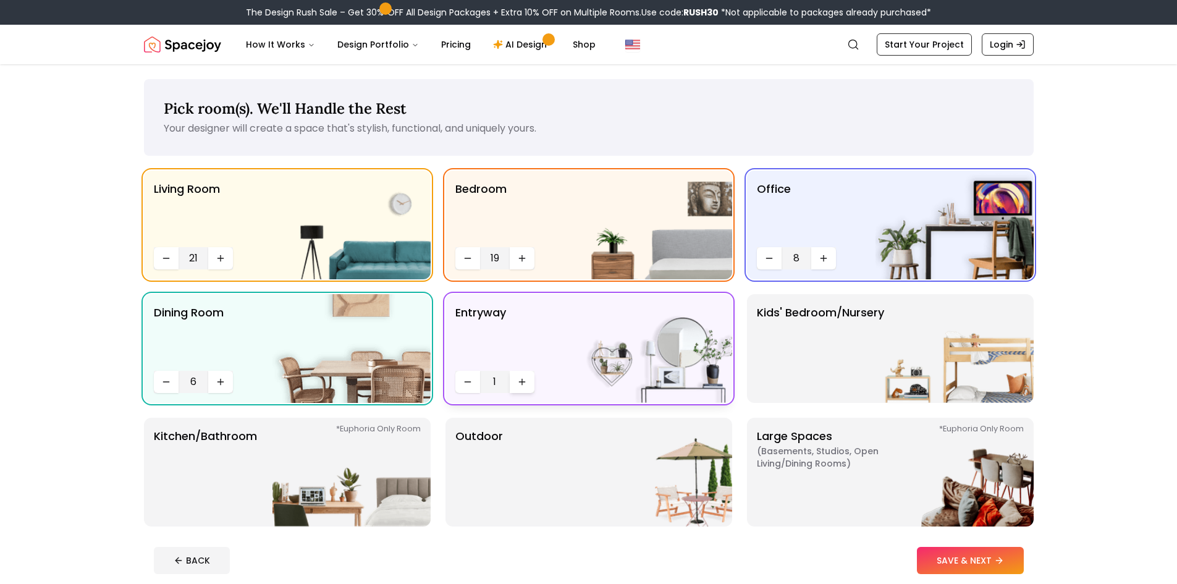
click at [525, 374] on button "Increase quantity" at bounding box center [522, 382] width 25 height 22
click at [524, 374] on button "Increase quantity" at bounding box center [522, 382] width 25 height 22
click at [527, 378] on button "Increase quantity" at bounding box center [522, 382] width 25 height 22
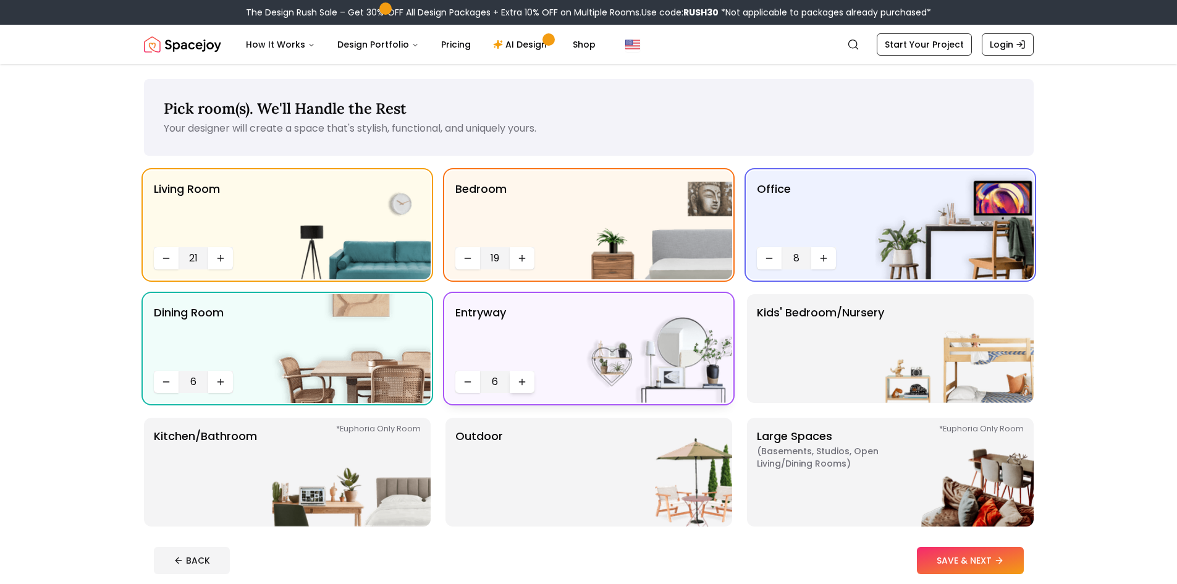
click at [527, 378] on button "Increase quantity" at bounding box center [522, 382] width 25 height 22
click at [528, 378] on button "Increase quantity" at bounding box center [522, 382] width 25 height 22
click at [531, 378] on button "Increase quantity" at bounding box center [522, 382] width 25 height 22
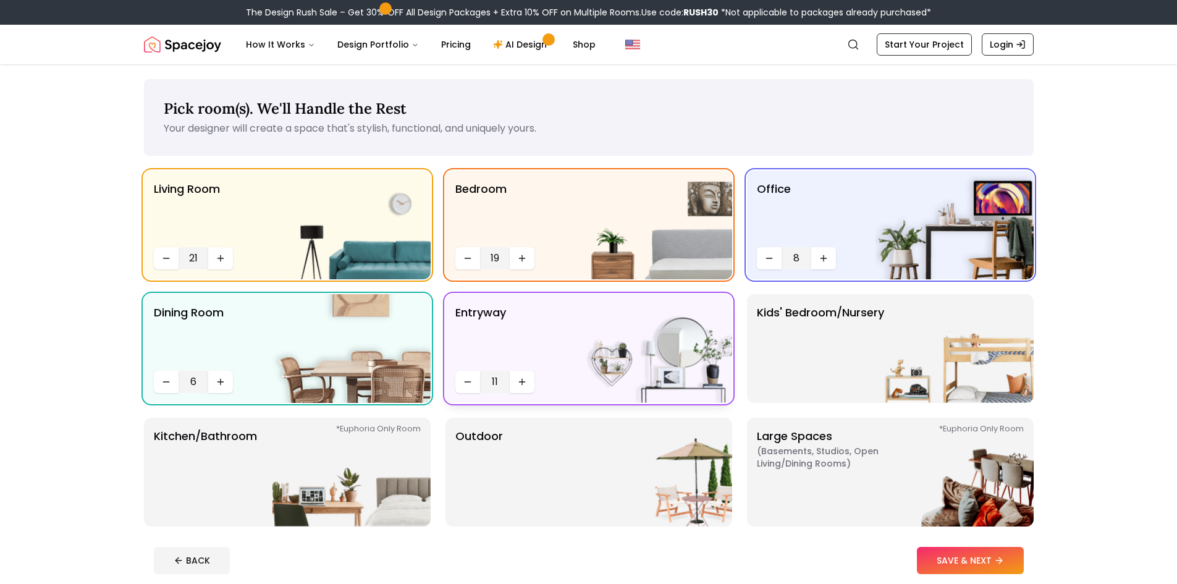
drag, startPoint x: 531, startPoint y: 378, endPoint x: 583, endPoint y: 378, distance: 51.9
click at [533, 378] on button "Increase quantity" at bounding box center [522, 382] width 25 height 22
click at [943, 357] on img at bounding box center [955, 348] width 158 height 109
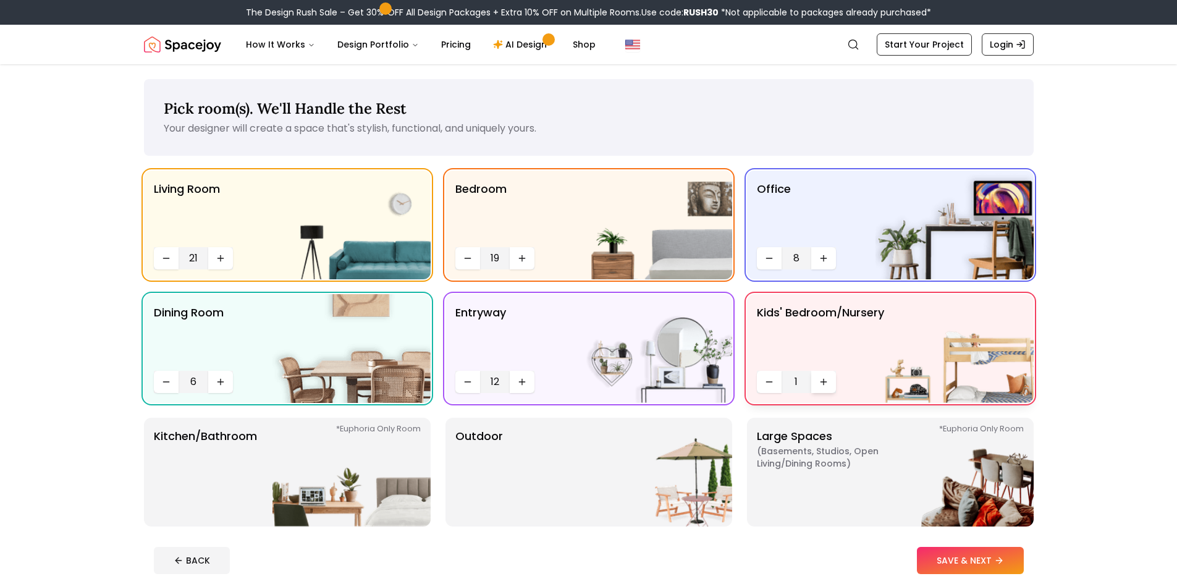
click at [827, 378] on icon "Increase quantity" at bounding box center [824, 382] width 10 height 10
click at [826, 379] on icon "Increase quantity" at bounding box center [824, 382] width 10 height 10
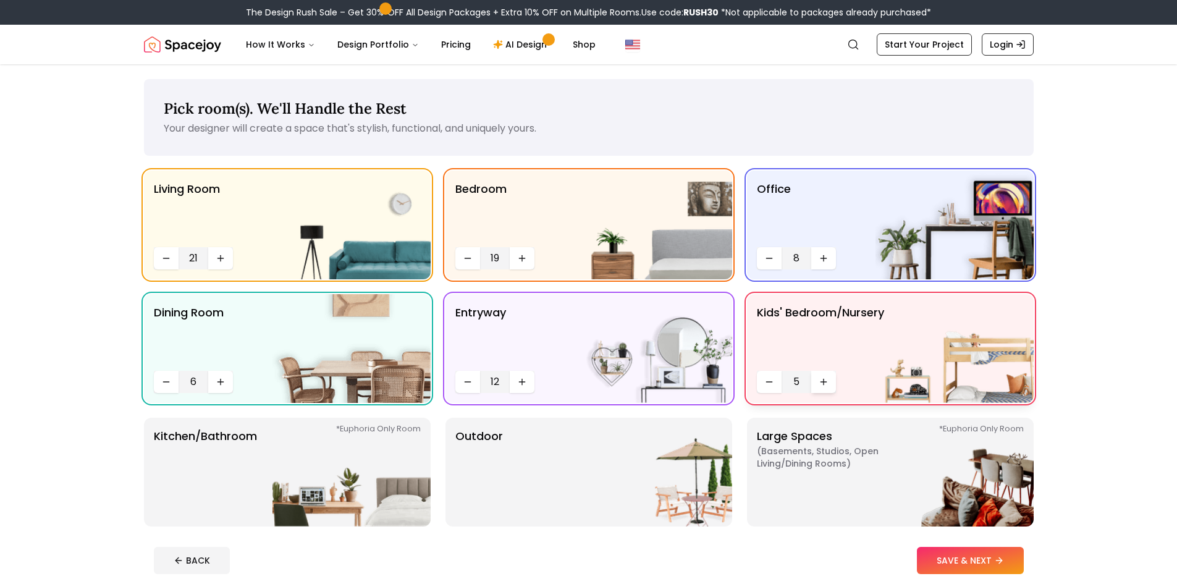
click at [826, 379] on icon "Increase quantity" at bounding box center [824, 382] width 10 height 10
click at [827, 381] on icon "Increase quantity" at bounding box center [824, 382] width 10 height 10
click at [828, 381] on icon "Increase quantity" at bounding box center [824, 382] width 10 height 10
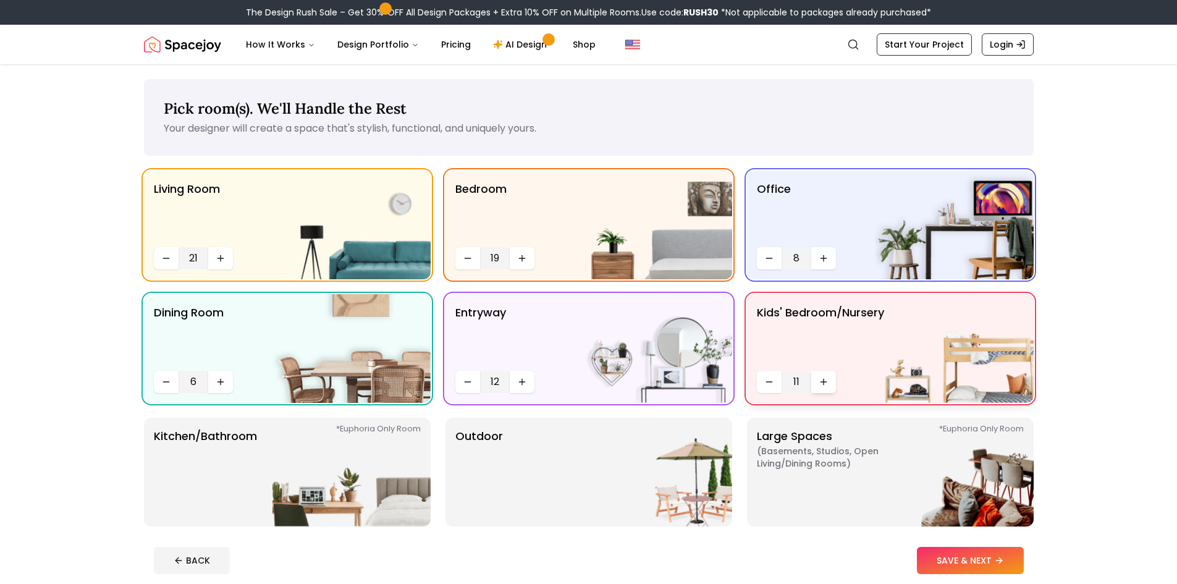
click at [828, 381] on icon "Increase quantity" at bounding box center [824, 382] width 10 height 10
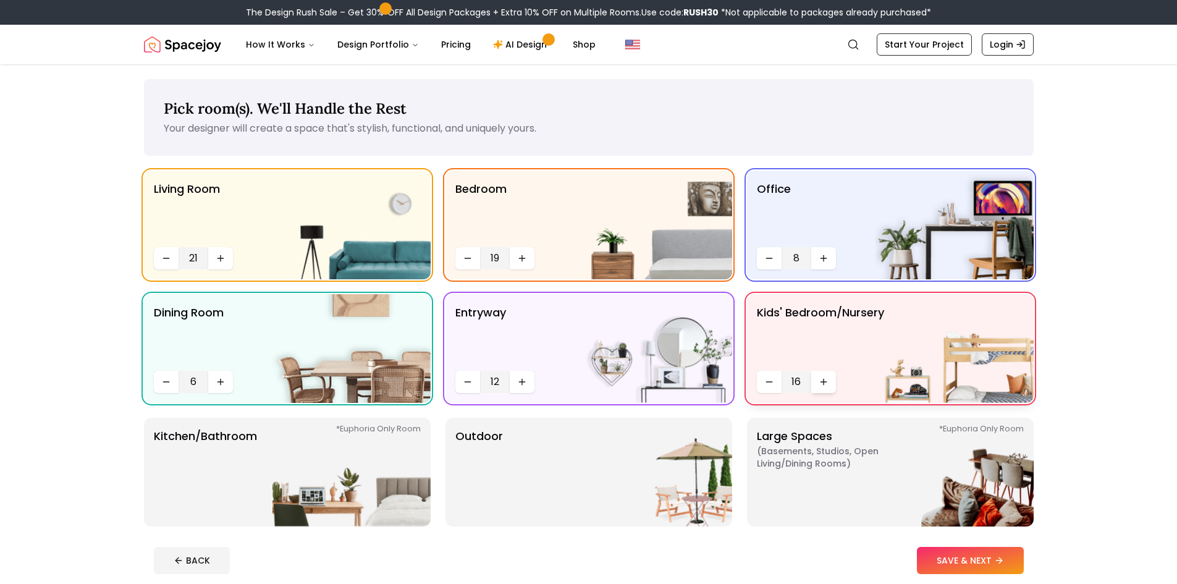
click at [828, 381] on icon "Increase quantity" at bounding box center [824, 382] width 10 height 10
click at [824, 382] on icon "Increase quantity" at bounding box center [824, 382] width 10 height 10
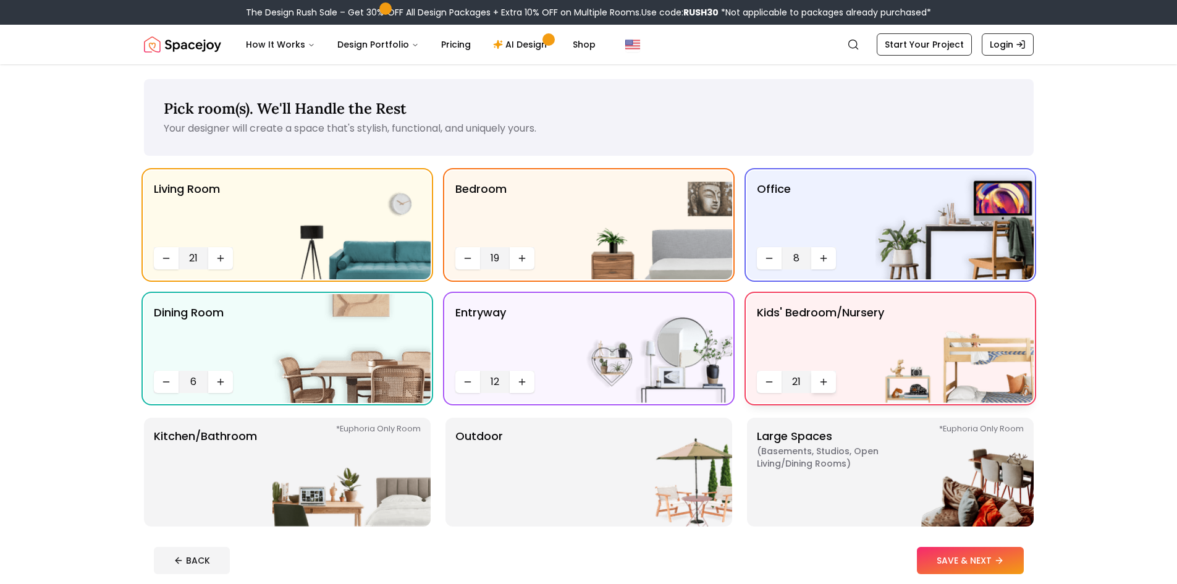
click at [824, 382] on icon "Increase quantity" at bounding box center [824, 382] width 6 height 0
click at [824, 383] on icon "Increase quantity" at bounding box center [824, 382] width 0 height 6
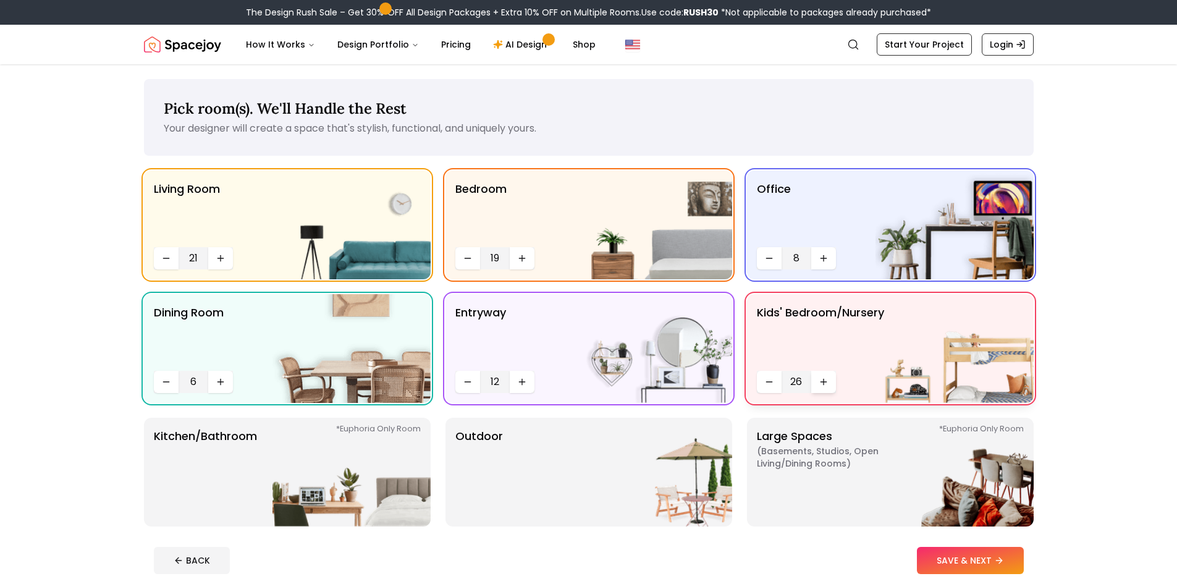
click at [824, 383] on icon "Increase quantity" at bounding box center [824, 382] width 0 height 6
click at [823, 384] on icon "Increase quantity" at bounding box center [824, 382] width 10 height 10
click at [822, 384] on icon "Increase quantity" at bounding box center [824, 382] width 10 height 10
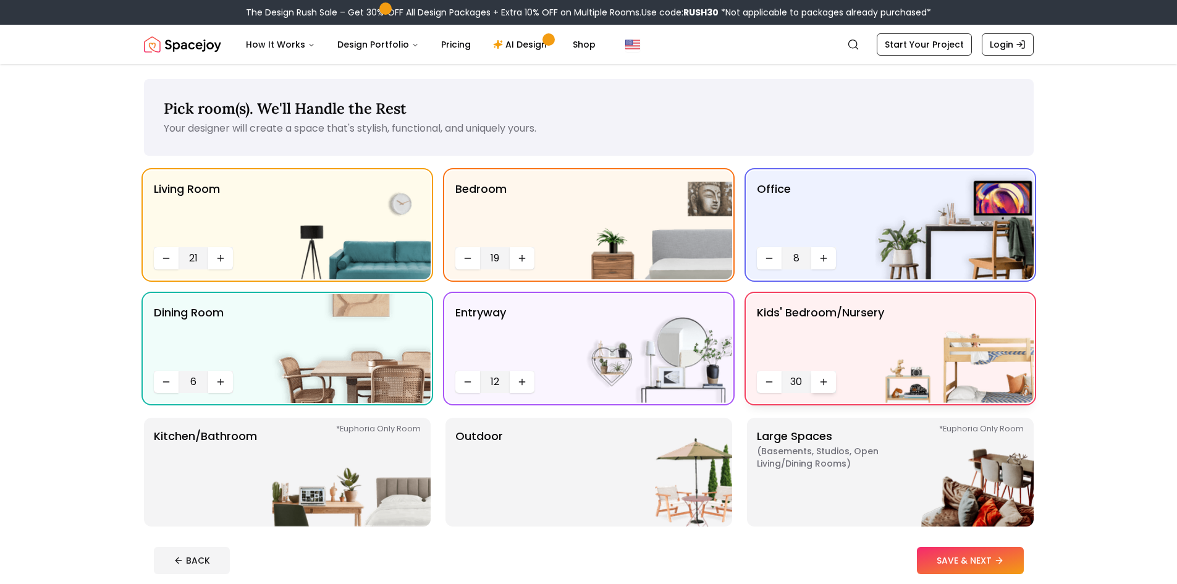
click at [822, 384] on icon "Increase quantity" at bounding box center [824, 382] width 10 height 10
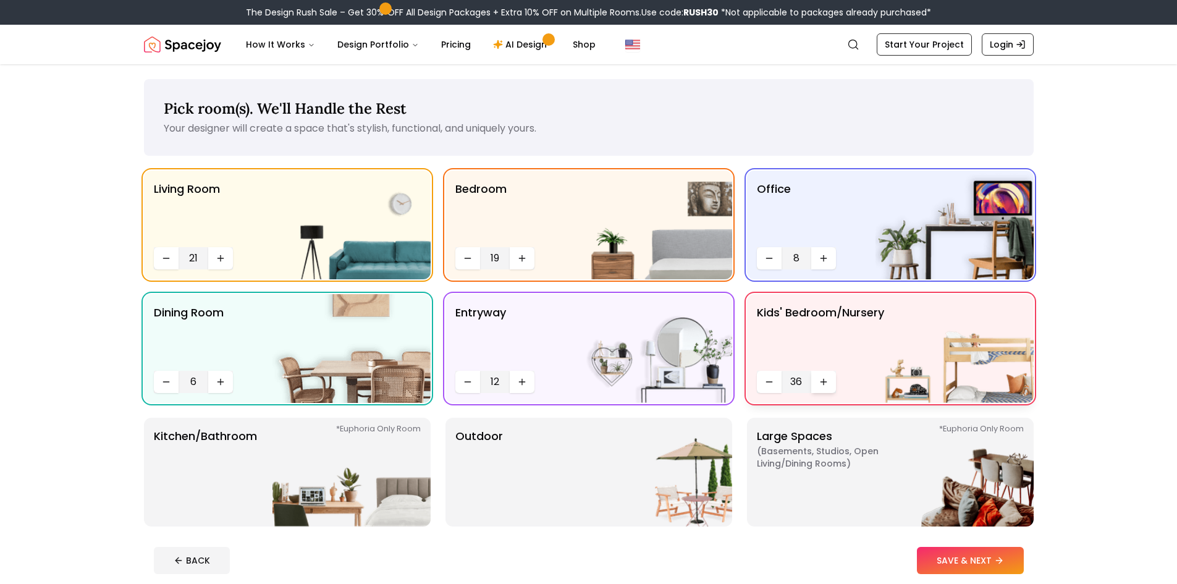
click at [822, 384] on icon "Increase quantity" at bounding box center [824, 382] width 10 height 10
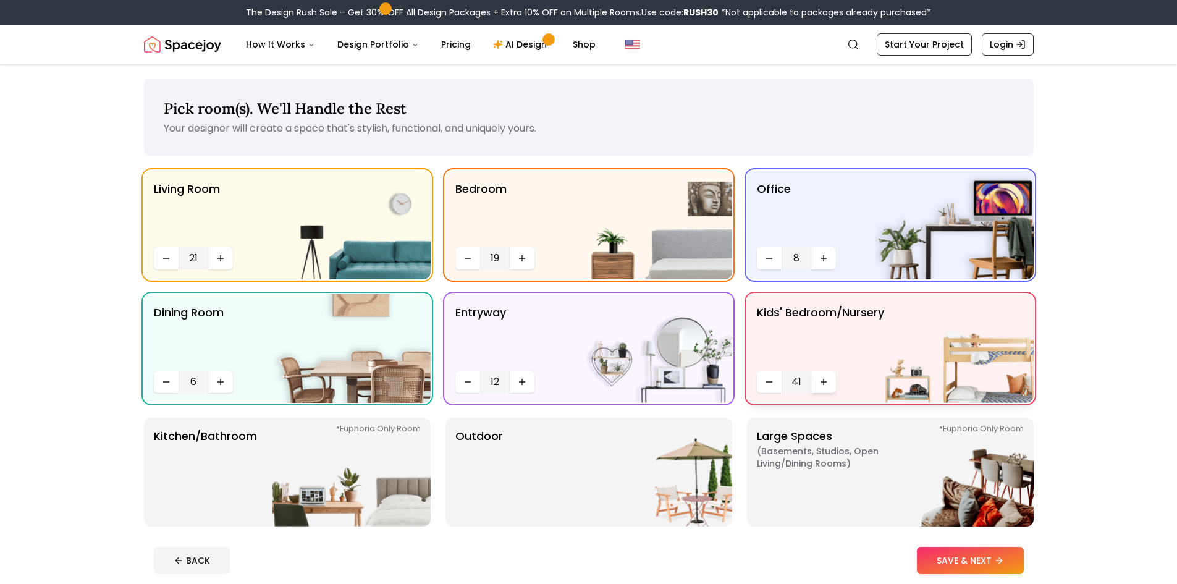
click at [822, 384] on icon "Increase quantity" at bounding box center [824, 382] width 10 height 10
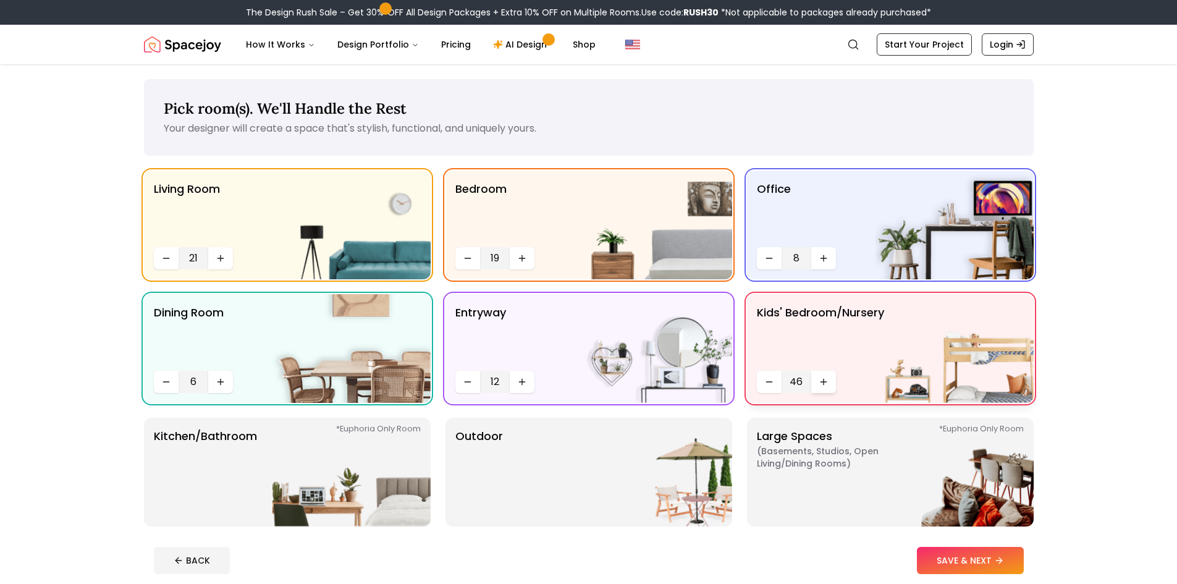
click at [822, 384] on icon "Increase quantity" at bounding box center [824, 382] width 10 height 10
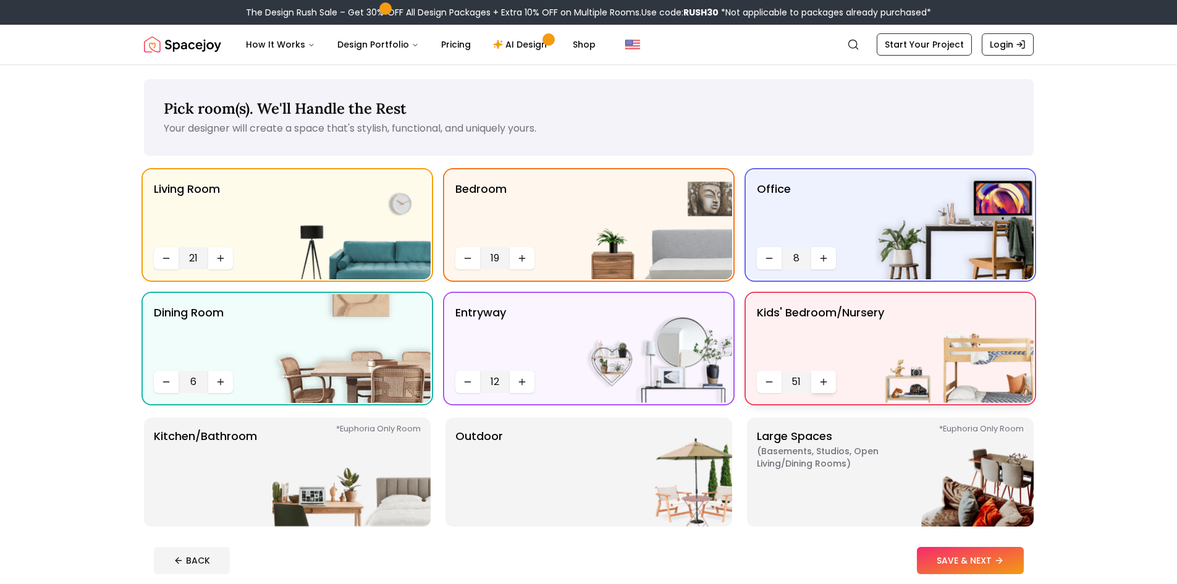
click at [822, 384] on icon "Increase quantity" at bounding box center [824, 382] width 10 height 10
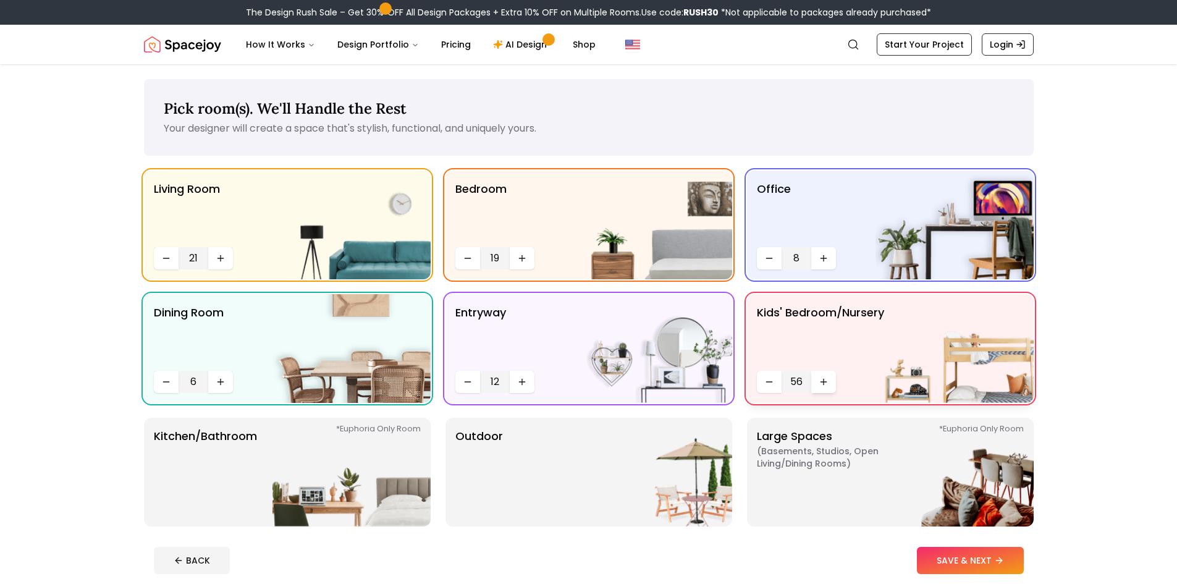
click at [822, 384] on icon "Increase quantity" at bounding box center [824, 382] width 10 height 10
click at [821, 384] on icon "Increase quantity" at bounding box center [824, 382] width 10 height 10
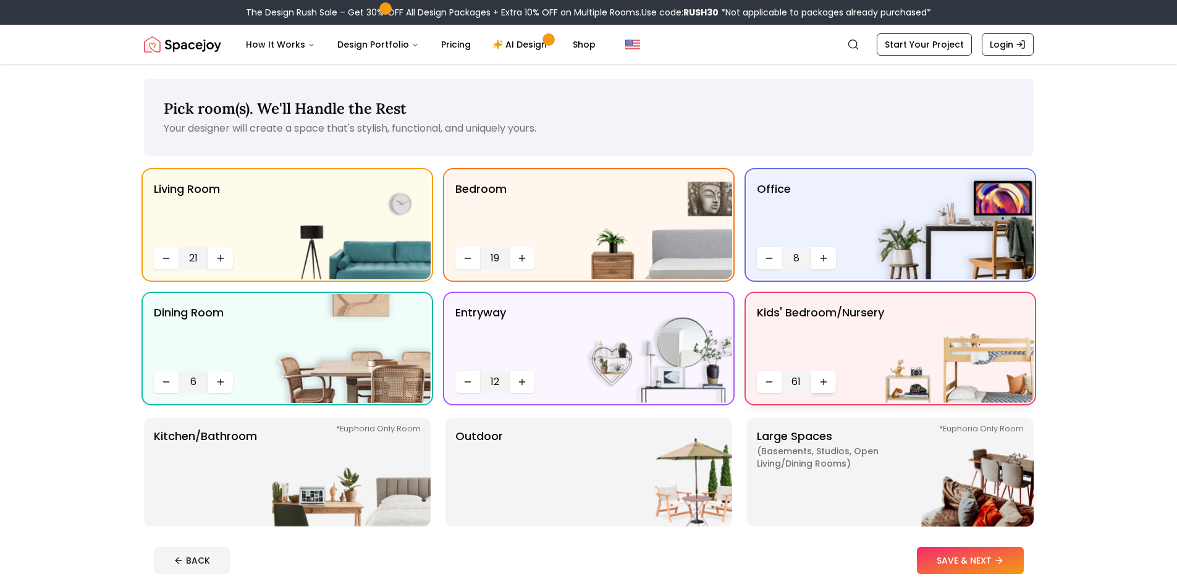
click at [821, 384] on icon "Increase quantity" at bounding box center [824, 382] width 10 height 10
click at [819, 384] on icon "Increase quantity" at bounding box center [824, 382] width 10 height 10
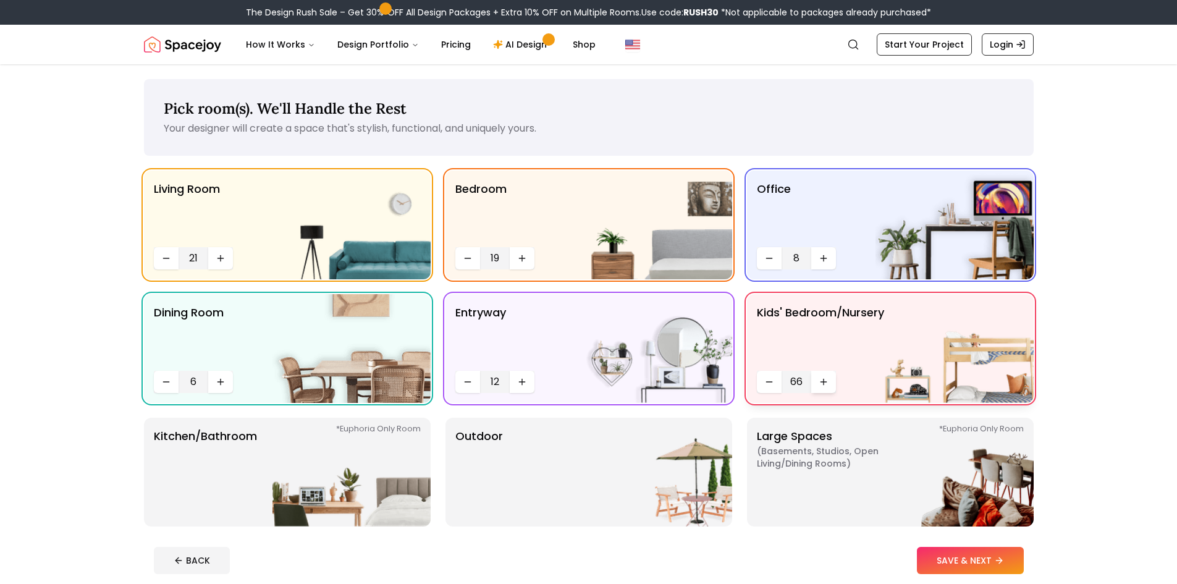
click at [819, 384] on icon "Increase quantity" at bounding box center [824, 382] width 10 height 10
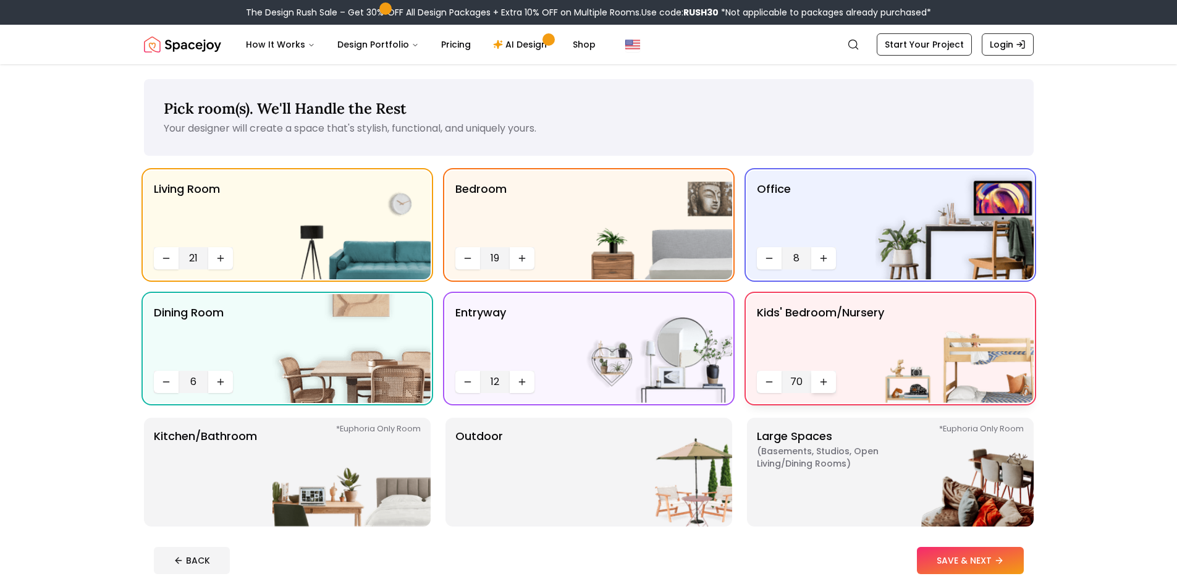
click at [819, 384] on icon "Increase quantity" at bounding box center [824, 382] width 10 height 10
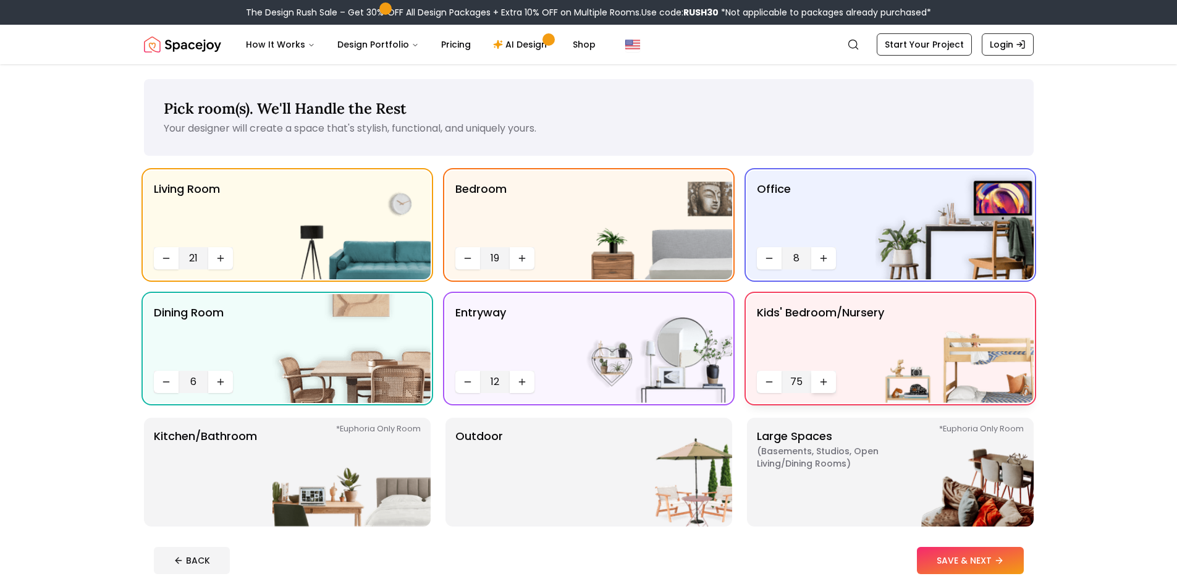
click at [819, 384] on icon "Increase quantity" at bounding box center [824, 382] width 10 height 10
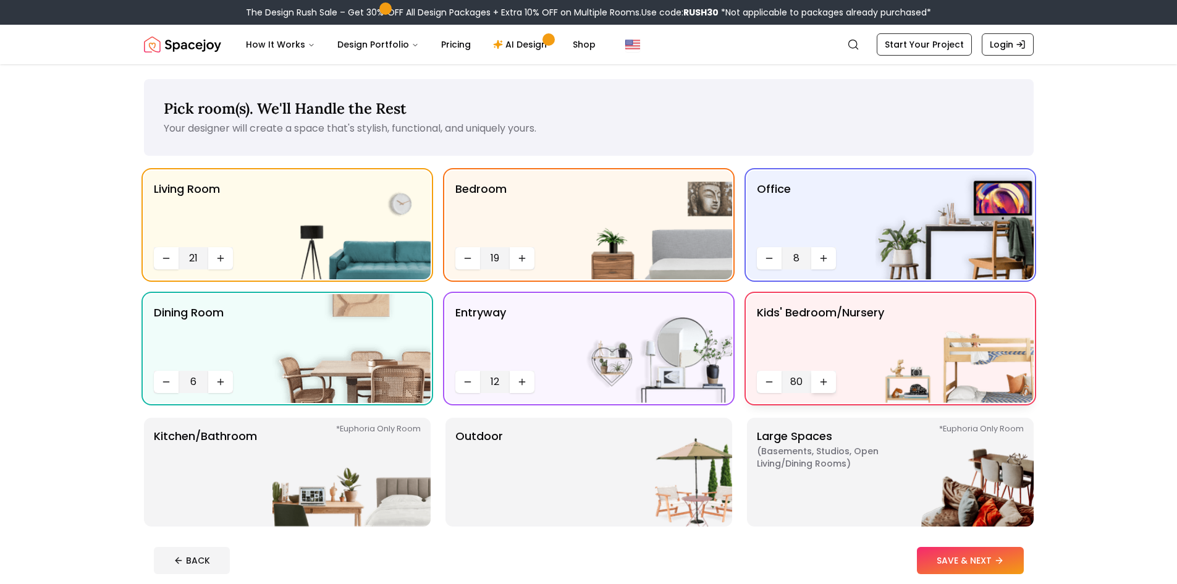
click at [819, 384] on icon "Increase quantity" at bounding box center [824, 382] width 10 height 10
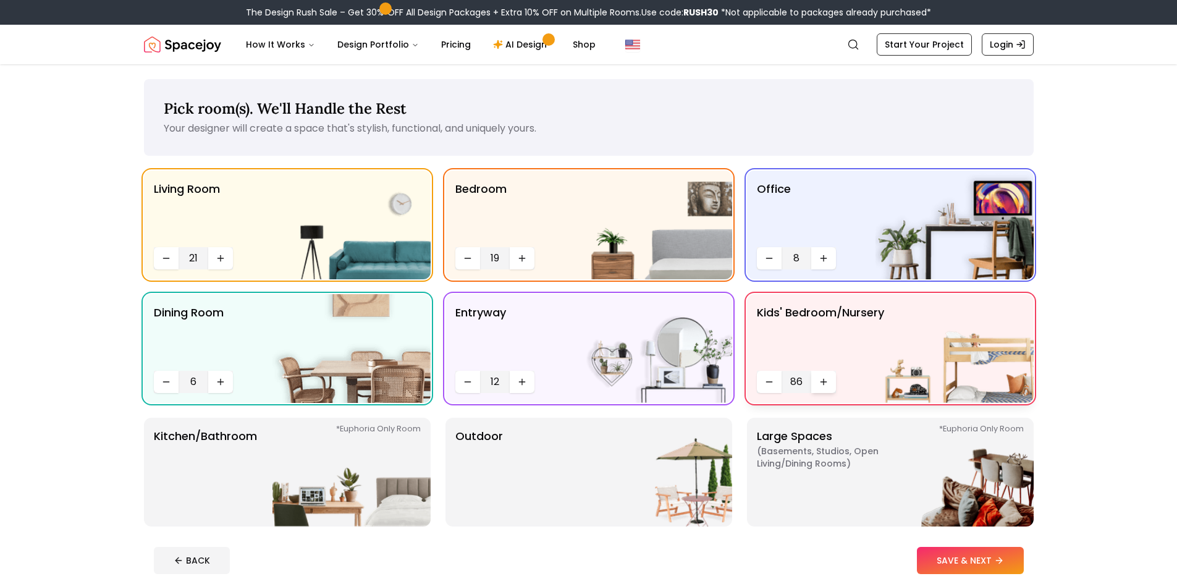
click at [819, 384] on icon "Increase quantity" at bounding box center [824, 382] width 10 height 10
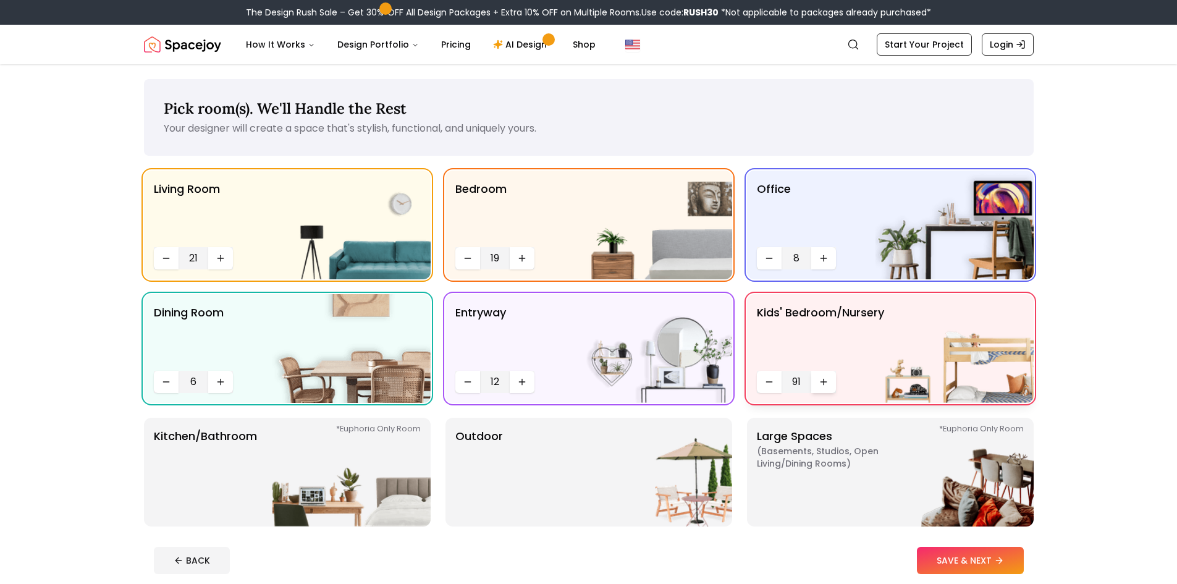
click at [819, 384] on icon "Increase quantity" at bounding box center [824, 382] width 10 height 10
click at [818, 384] on button "Increase quantity" at bounding box center [823, 382] width 25 height 22
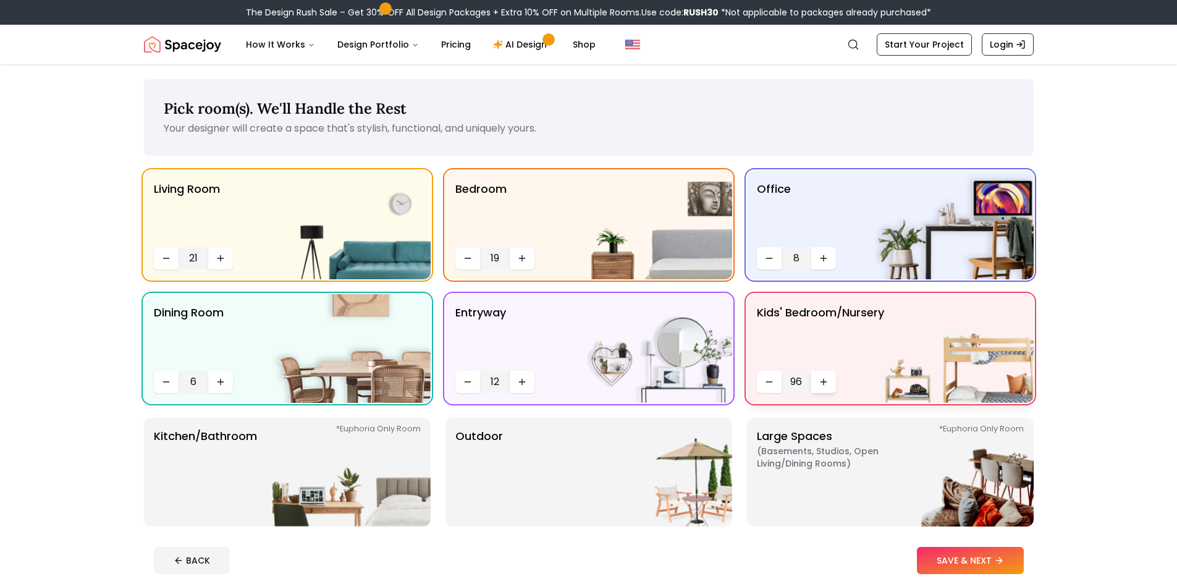
click at [818, 384] on button "Increase quantity" at bounding box center [823, 382] width 25 height 22
click at [281, 455] on img at bounding box center [352, 472] width 158 height 109
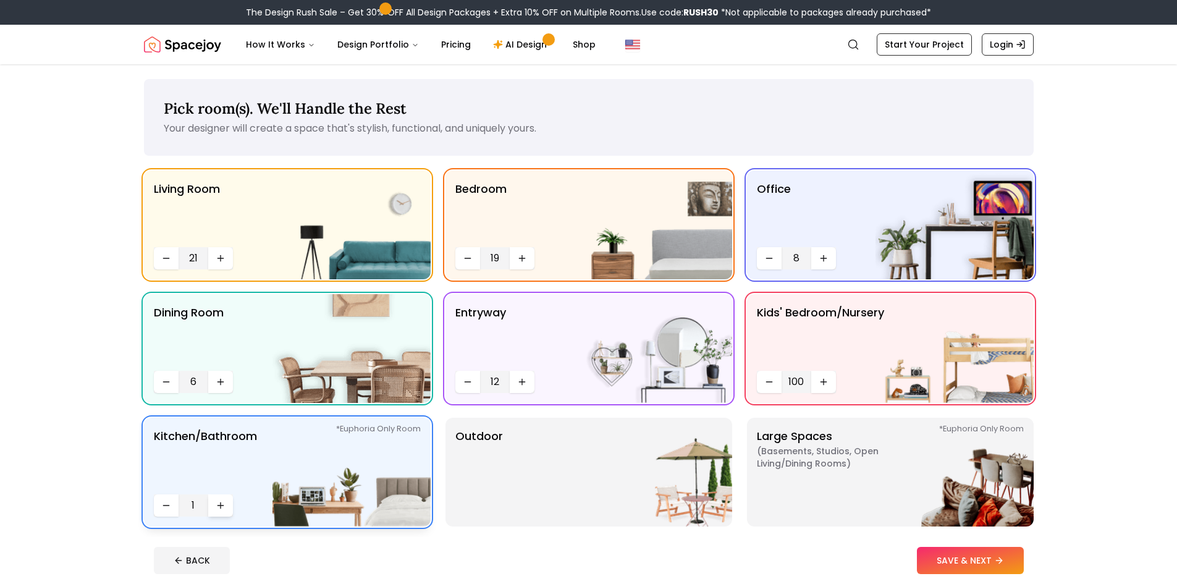
click at [217, 510] on button "Increase quantity" at bounding box center [220, 505] width 25 height 22
click at [217, 515] on button "Increase quantity" at bounding box center [220, 505] width 25 height 22
click at [218, 515] on button "Increase quantity" at bounding box center [220, 505] width 25 height 22
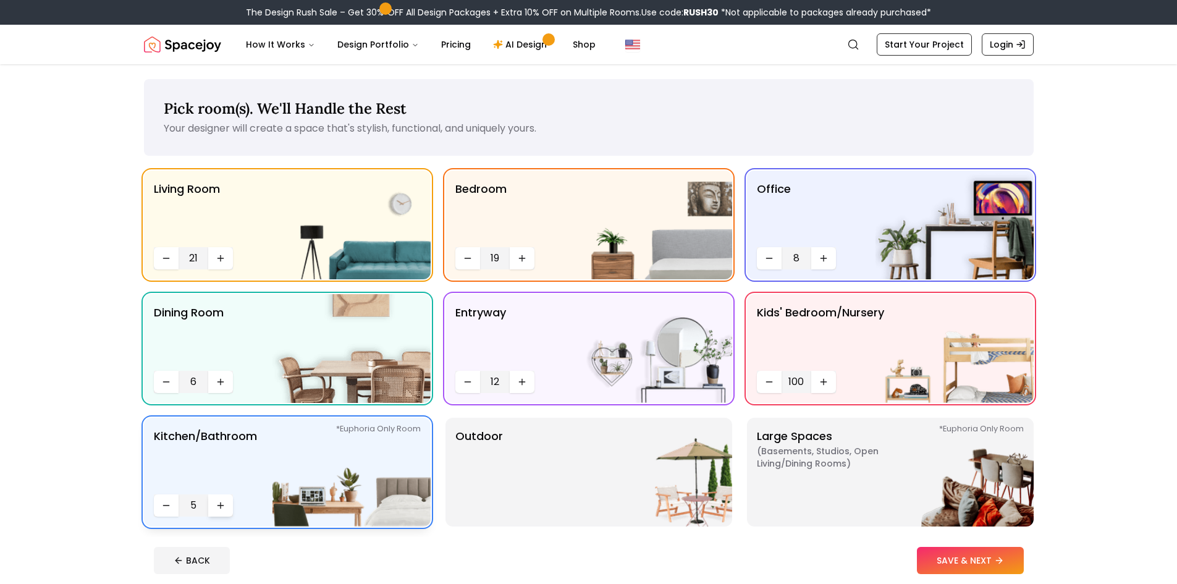
click at [219, 514] on button "Increase quantity" at bounding box center [220, 505] width 25 height 22
click at [219, 512] on button "Increase quantity" at bounding box center [220, 505] width 25 height 22
click at [219, 511] on button "Increase quantity" at bounding box center [220, 505] width 25 height 22
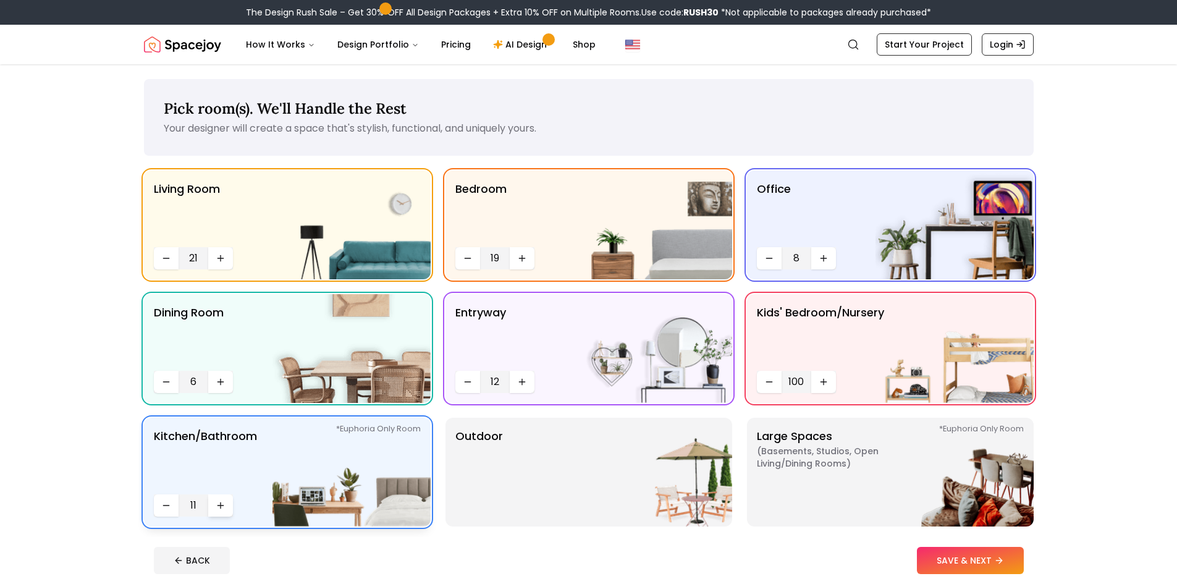
click at [219, 510] on button "Increase quantity" at bounding box center [220, 505] width 25 height 22
click at [219, 510] on icon "Increase quantity" at bounding box center [221, 506] width 10 height 10
drag, startPoint x: 219, startPoint y: 510, endPoint x: 212, endPoint y: 502, distance: 10.5
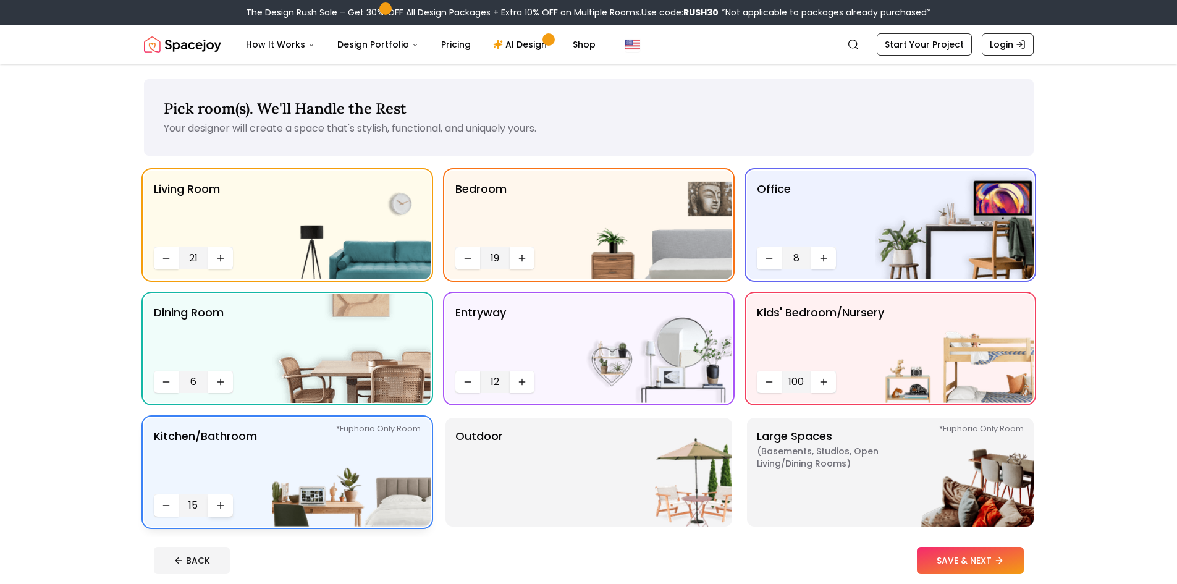
click at [216, 504] on icon "Increase quantity" at bounding box center [221, 506] width 10 height 10
click at [212, 502] on button "Increase quantity" at bounding box center [220, 505] width 25 height 22
click at [212, 501] on button "Increase quantity" at bounding box center [220, 505] width 25 height 22
click at [214, 500] on button "Increase quantity" at bounding box center [220, 505] width 25 height 22
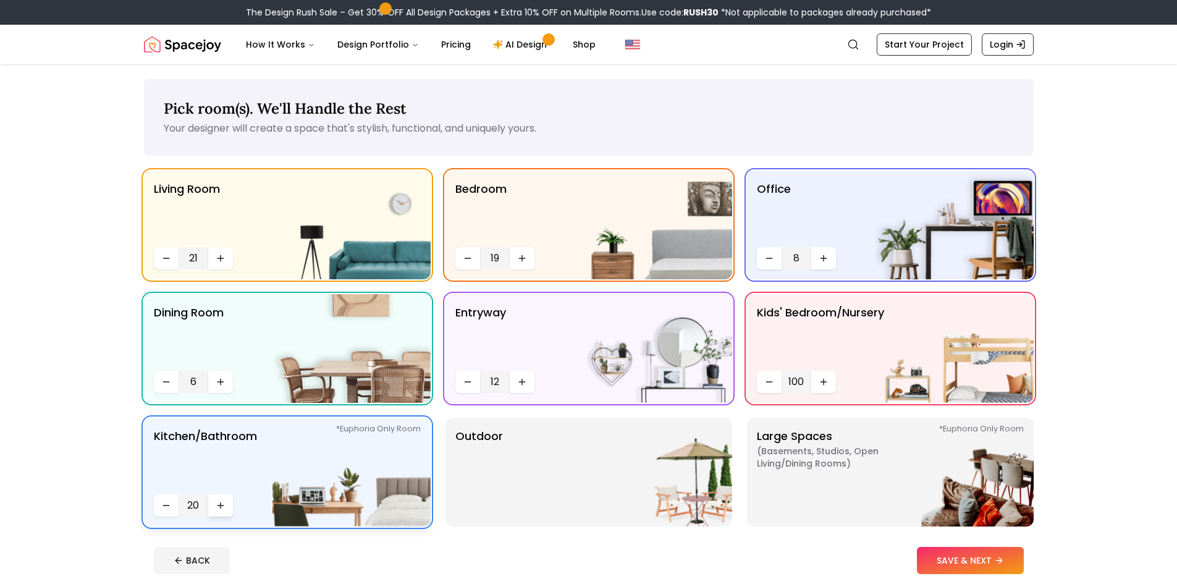
click at [215, 500] on button "Increase quantity" at bounding box center [220, 505] width 25 height 22
click at [216, 500] on button "Increase quantity" at bounding box center [220, 505] width 25 height 22
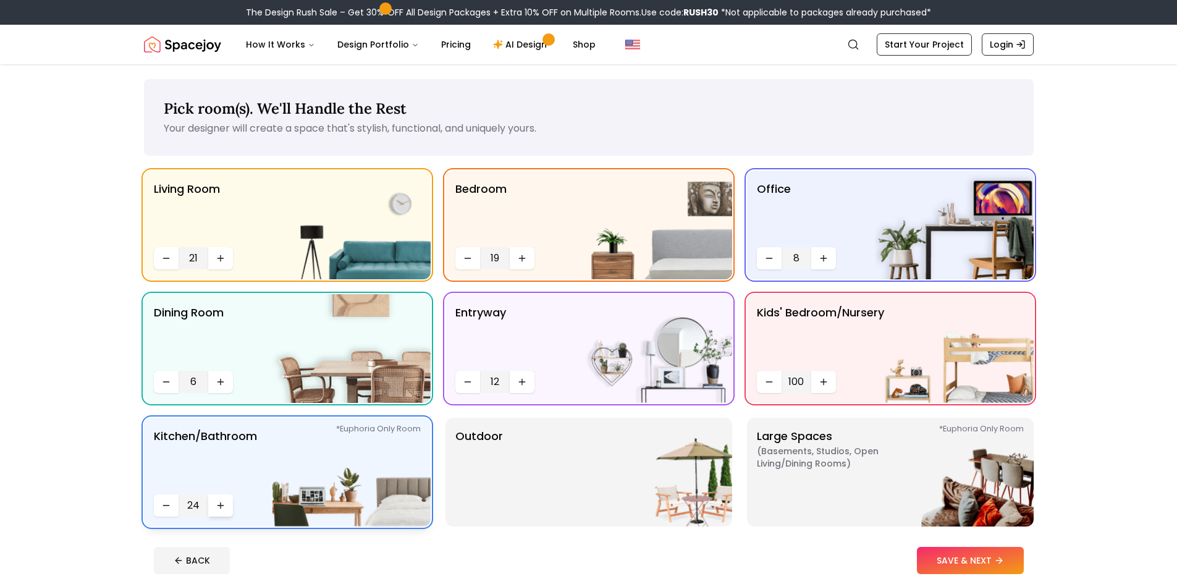
click at [216, 500] on button "Increase quantity" at bounding box center [220, 505] width 25 height 22
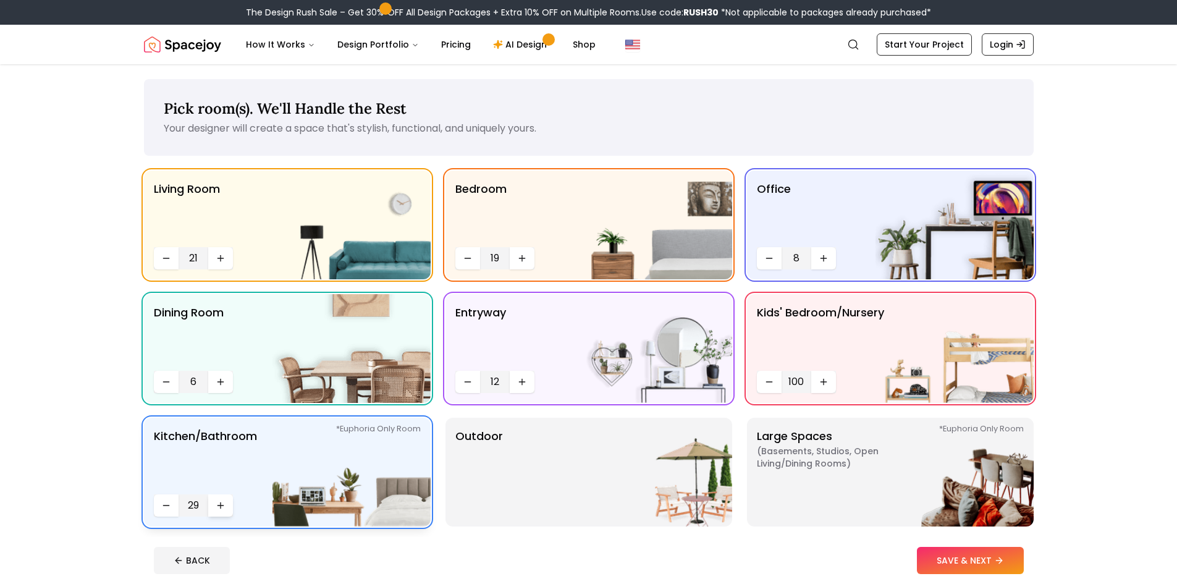
click at [216, 500] on button "Increase quantity" at bounding box center [220, 505] width 25 height 22
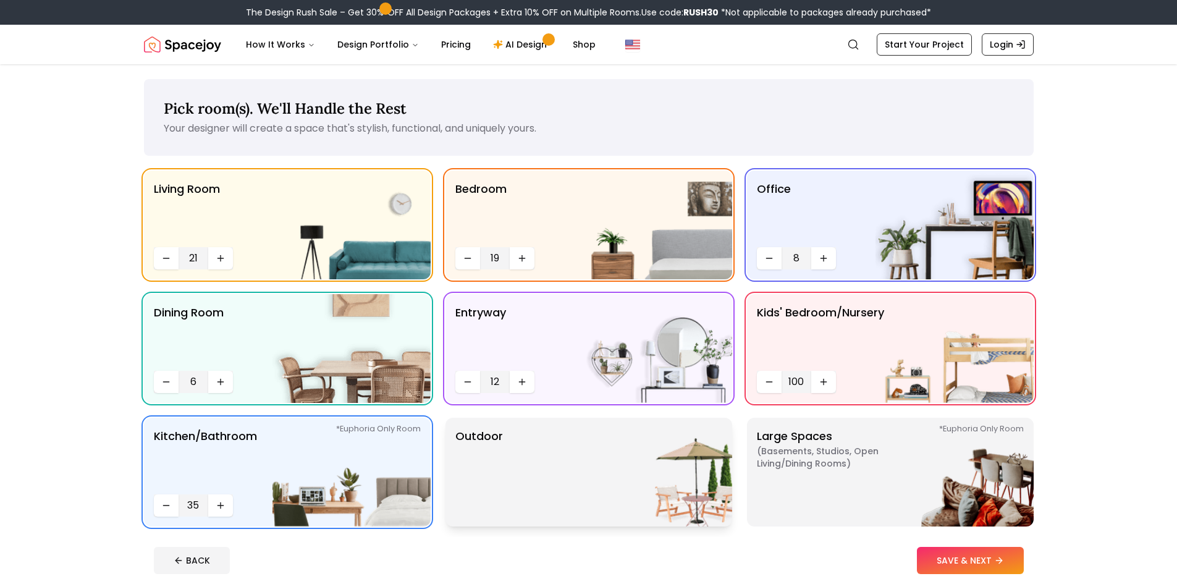
click at [523, 494] on div "Outdoor" at bounding box center [589, 472] width 287 height 109
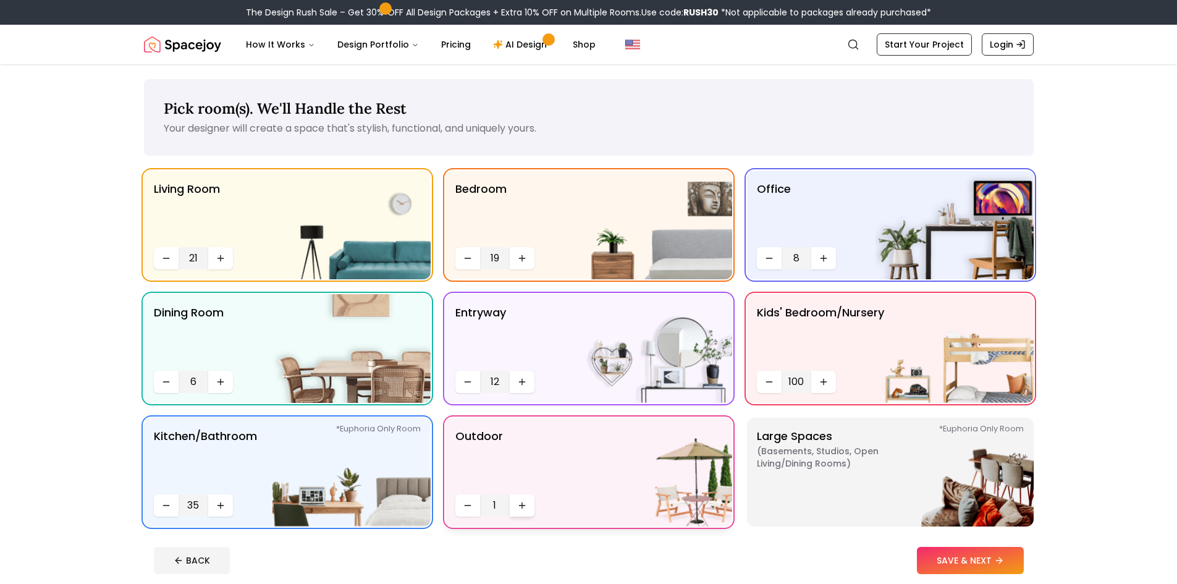
click at [521, 496] on button "Increase quantity" at bounding box center [522, 505] width 25 height 22
click at [521, 499] on button "Increase quantity" at bounding box center [522, 505] width 25 height 22
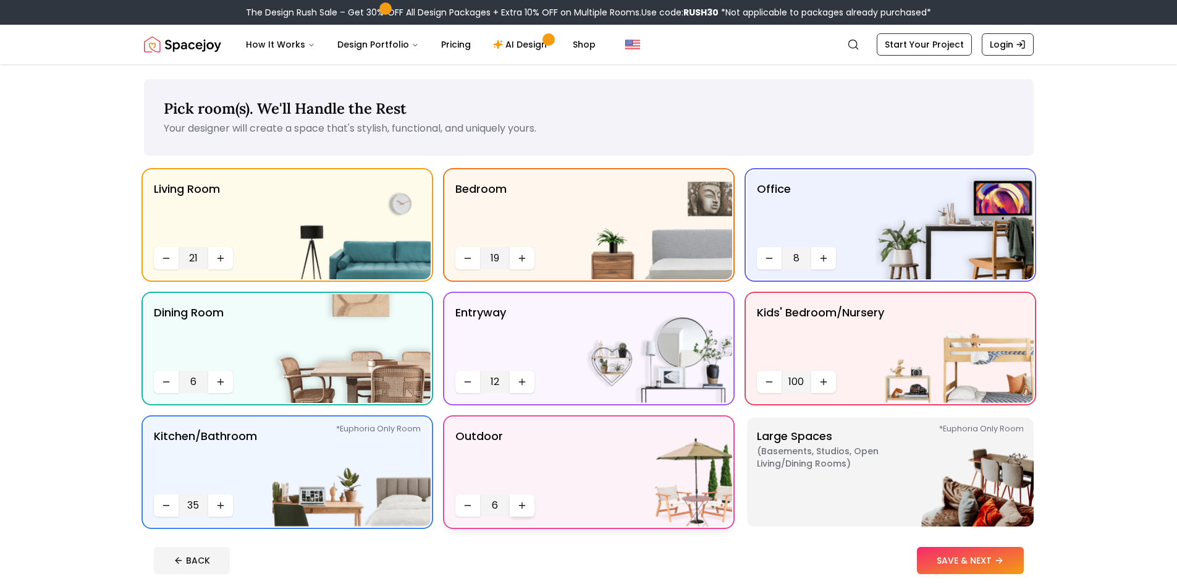
click at [521, 499] on button "Increase quantity" at bounding box center [522, 505] width 25 height 22
click at [521, 500] on button "Increase quantity" at bounding box center [522, 505] width 25 height 22
click at [521, 501] on icon "Increase quantity" at bounding box center [522, 506] width 10 height 10
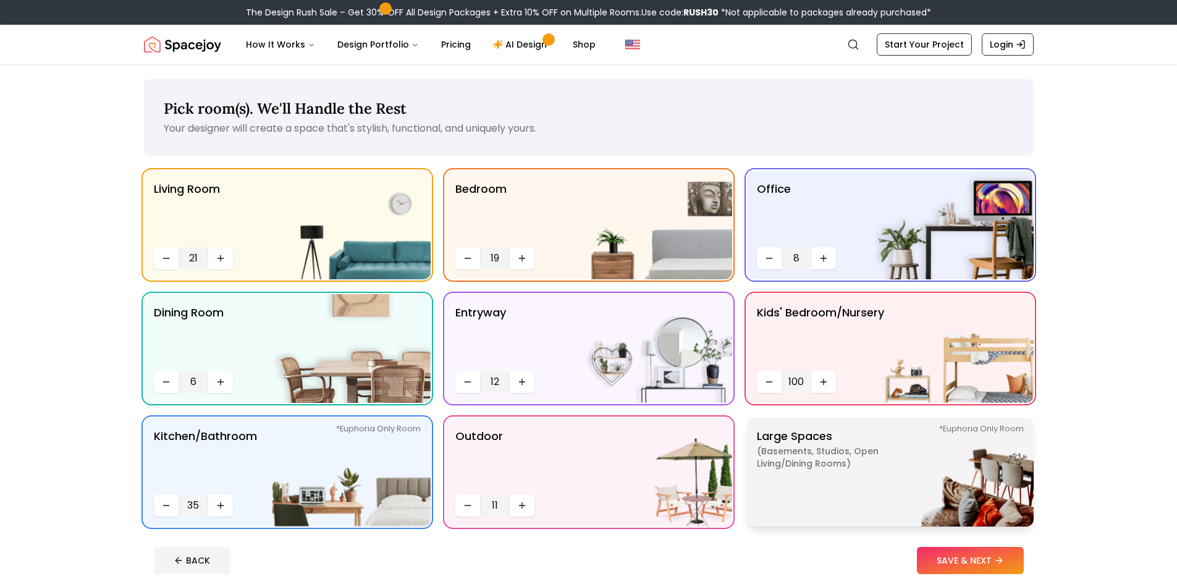
click at [891, 477] on img at bounding box center [955, 472] width 158 height 109
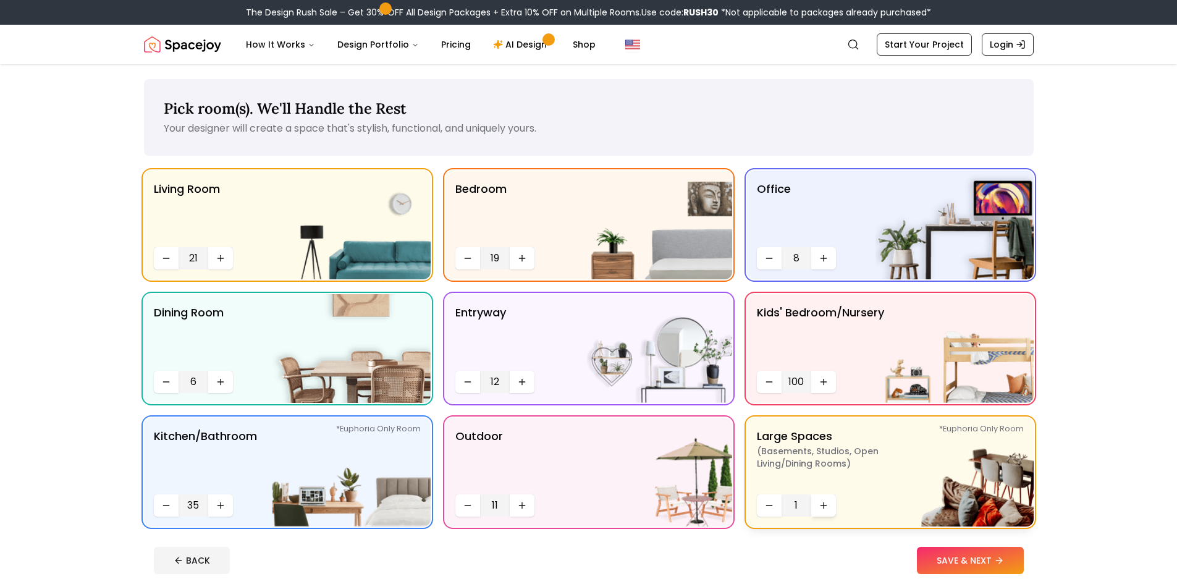
click at [825, 508] on icon "Increase quantity" at bounding box center [824, 506] width 10 height 10
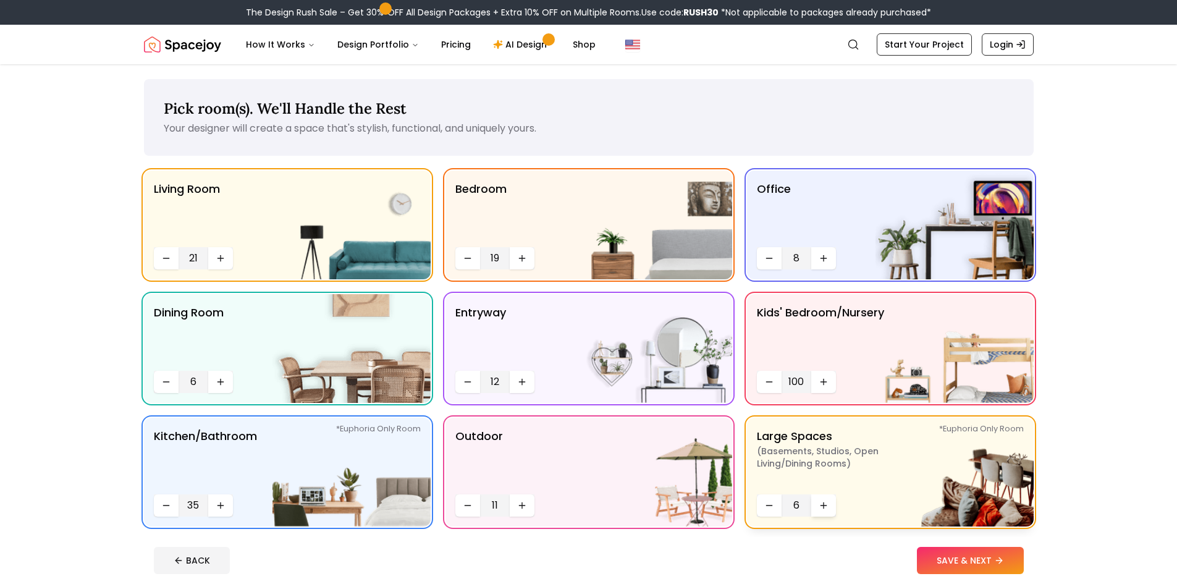
click at [825, 508] on icon "Increase quantity" at bounding box center [824, 506] width 10 height 10
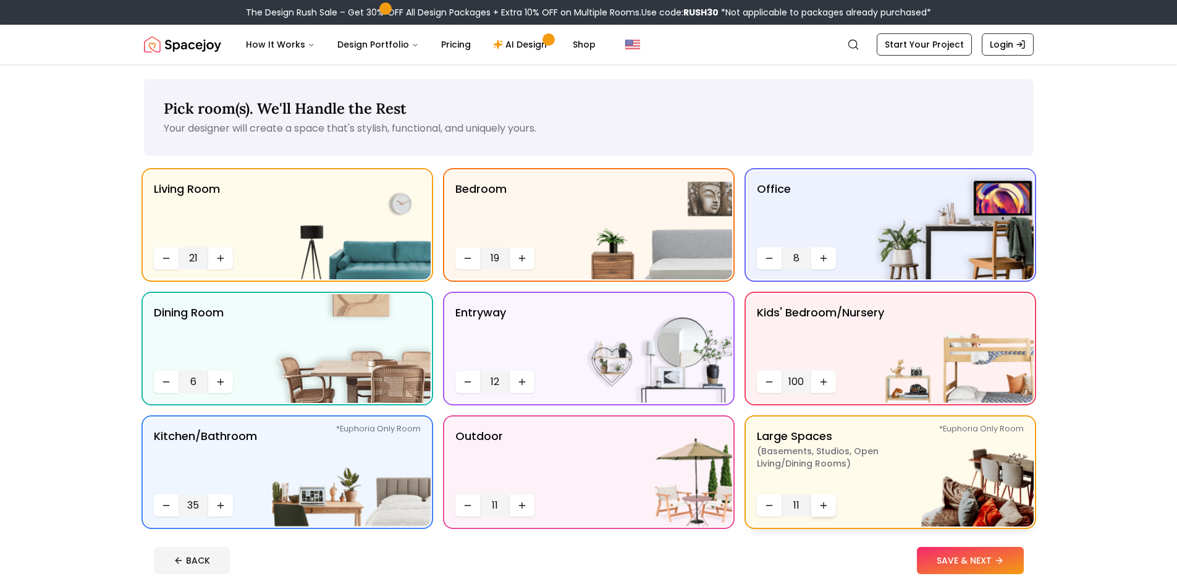
click at [825, 508] on icon "Increase quantity" at bounding box center [824, 506] width 10 height 10
click at [831, 510] on button "Increase quantity" at bounding box center [823, 505] width 25 height 22
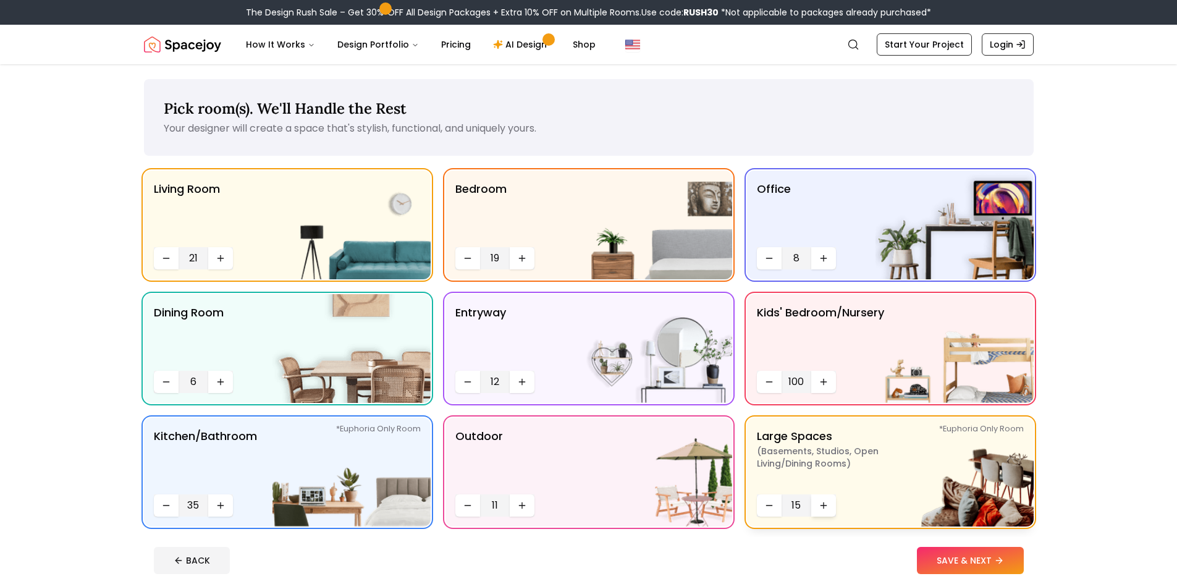
click at [831, 511] on button "Increase quantity" at bounding box center [823, 505] width 25 height 22
click at [832, 512] on button "Increase quantity" at bounding box center [823, 505] width 25 height 22
click at [833, 512] on button "Increase quantity" at bounding box center [823, 505] width 25 height 22
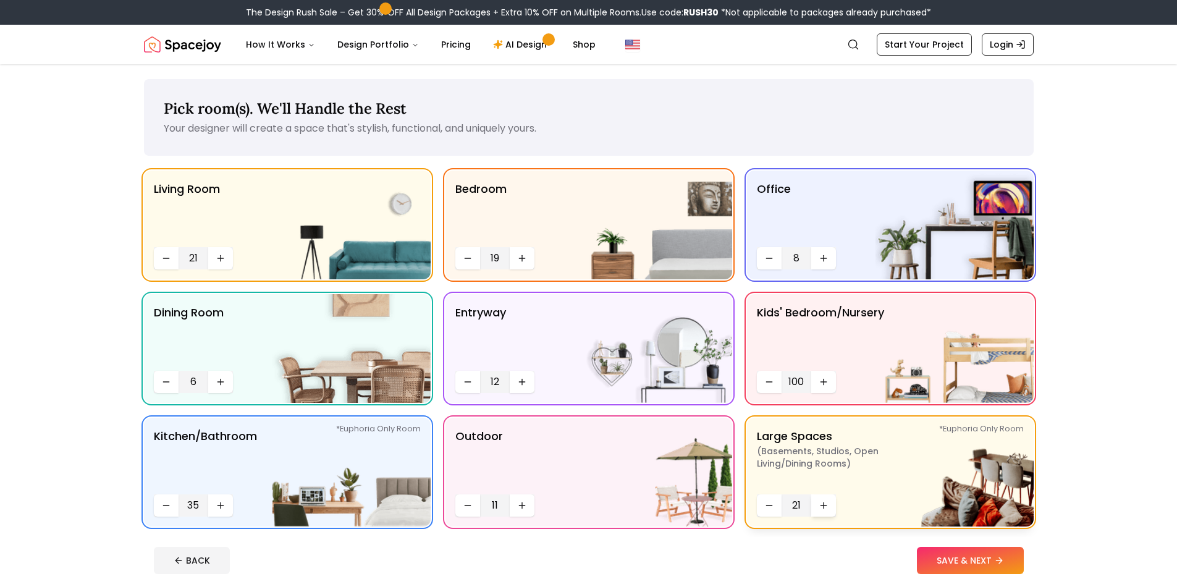
click at [834, 512] on button "Increase quantity" at bounding box center [823, 505] width 25 height 22
click at [833, 513] on button "Increase quantity" at bounding box center [823, 505] width 25 height 22
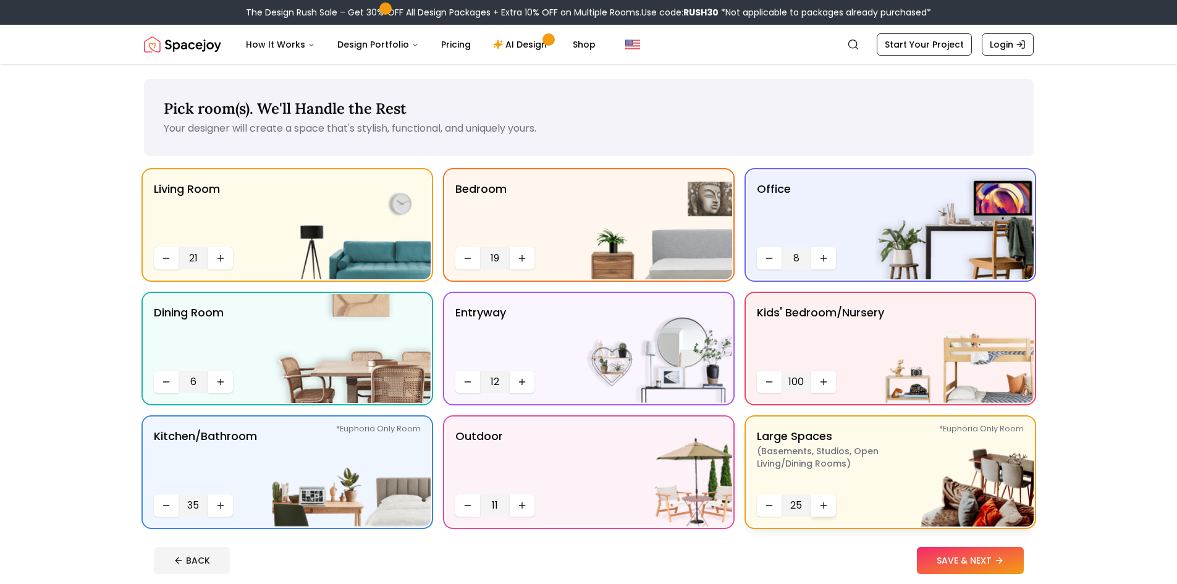
click at [833, 513] on button "Increase quantity" at bounding box center [823, 505] width 25 height 22
drag, startPoint x: 833, startPoint y: 513, endPoint x: 893, endPoint y: 531, distance: 62.7
click at [833, 514] on button "Increase quantity" at bounding box center [823, 505] width 25 height 22
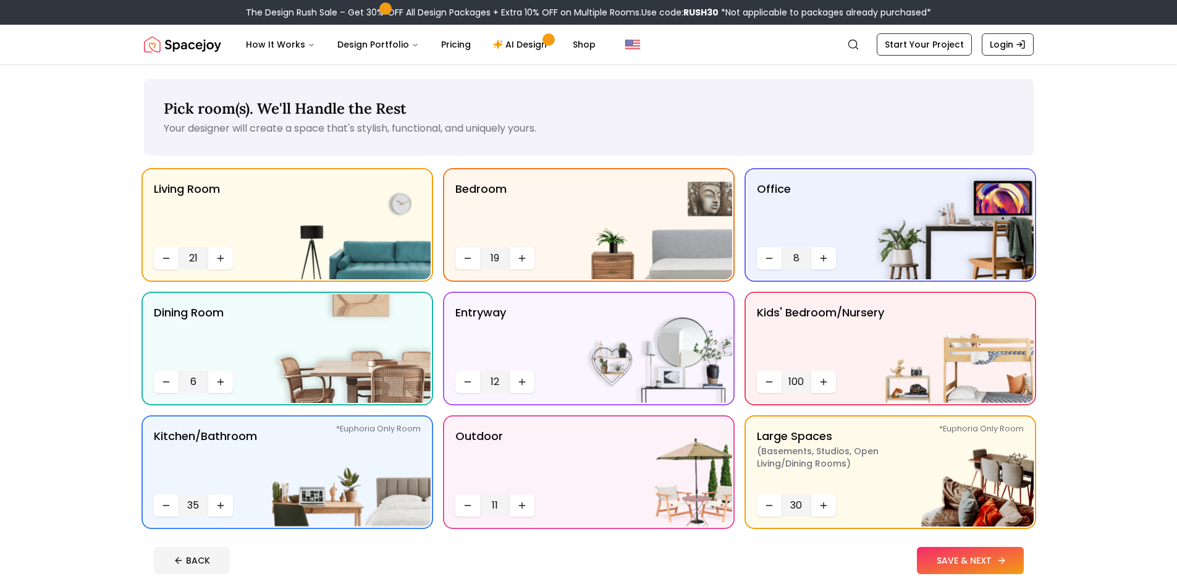
click at [964, 556] on button "SAVE & NEXT" at bounding box center [970, 560] width 107 height 27
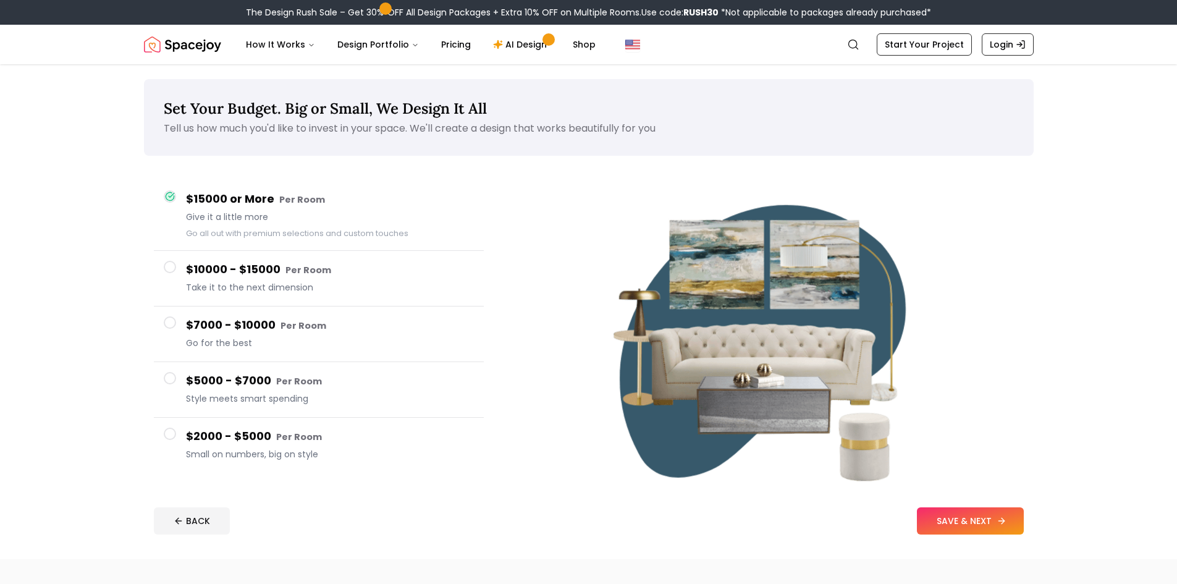
click at [968, 525] on button "SAVE & NEXT" at bounding box center [970, 520] width 107 height 27
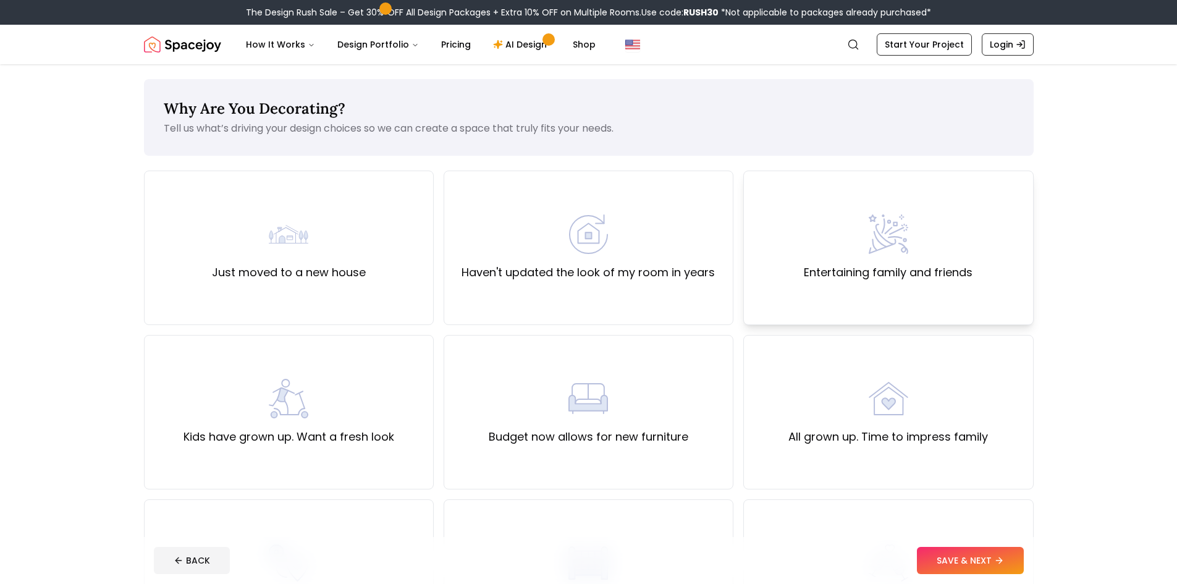
click at [812, 275] on label "Entertaining family and friends" at bounding box center [888, 272] width 169 height 17
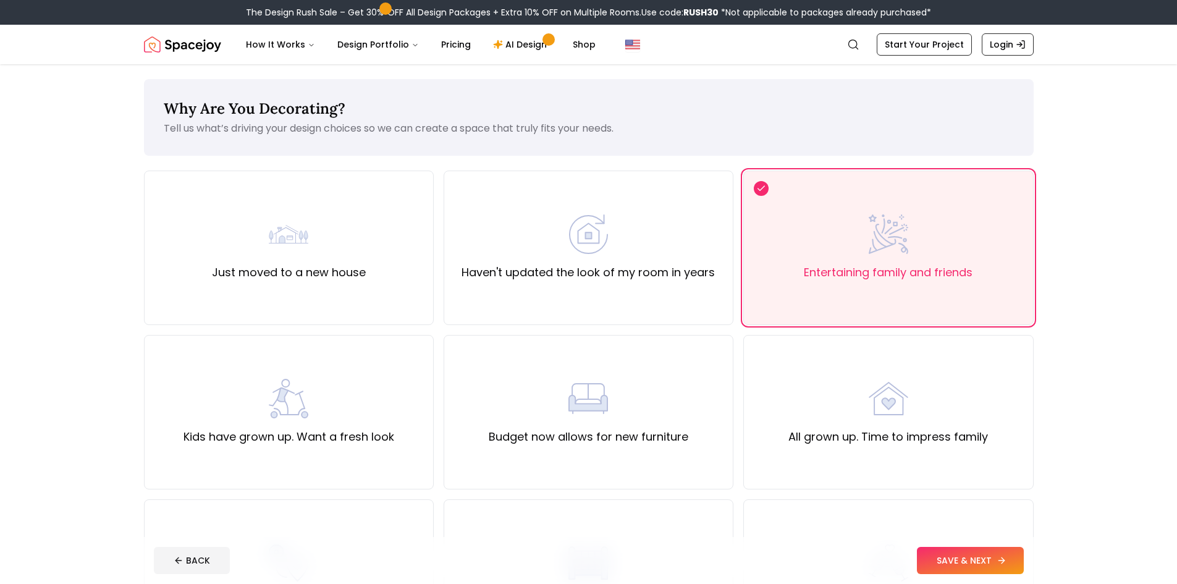
click at [945, 565] on button "SAVE & NEXT" at bounding box center [970, 560] width 107 height 27
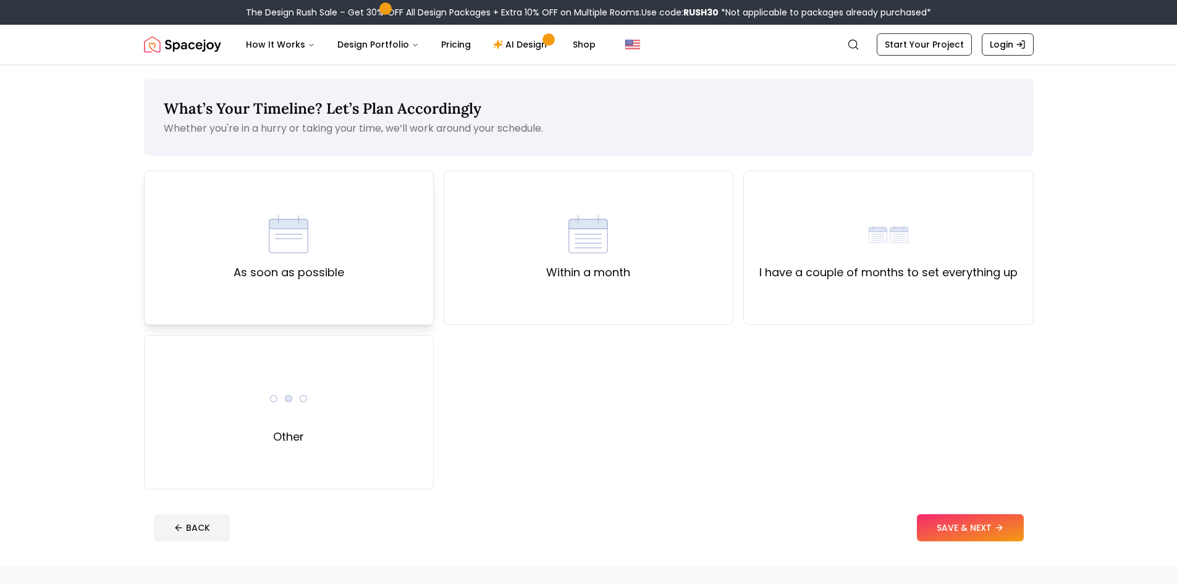
click at [307, 308] on div "As soon as possible" at bounding box center [289, 248] width 290 height 154
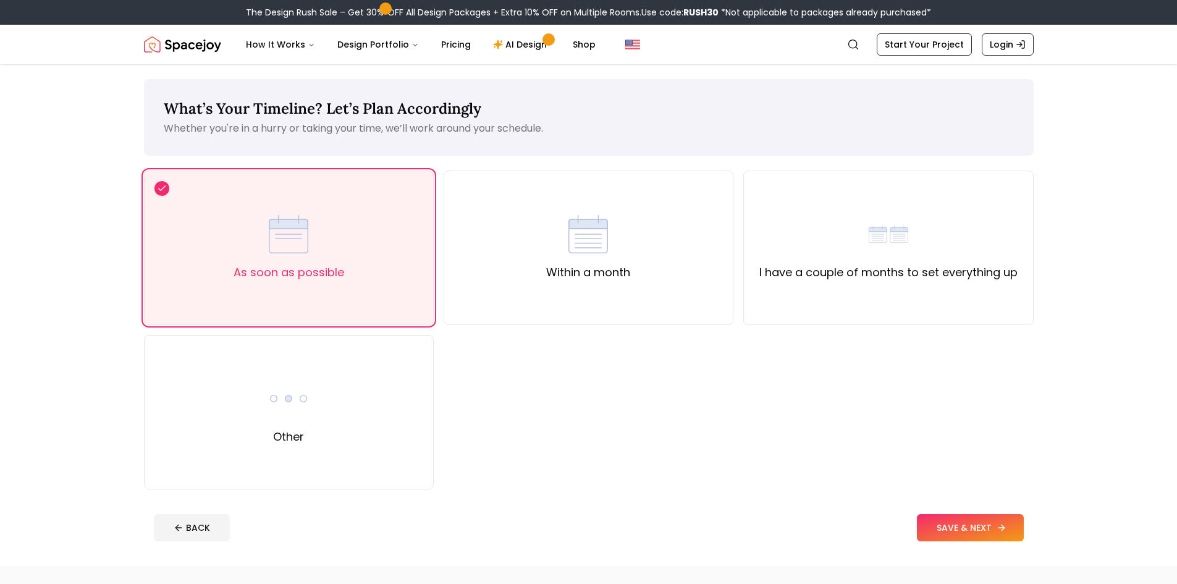
click at [999, 528] on icon at bounding box center [1002, 528] width 10 height 10
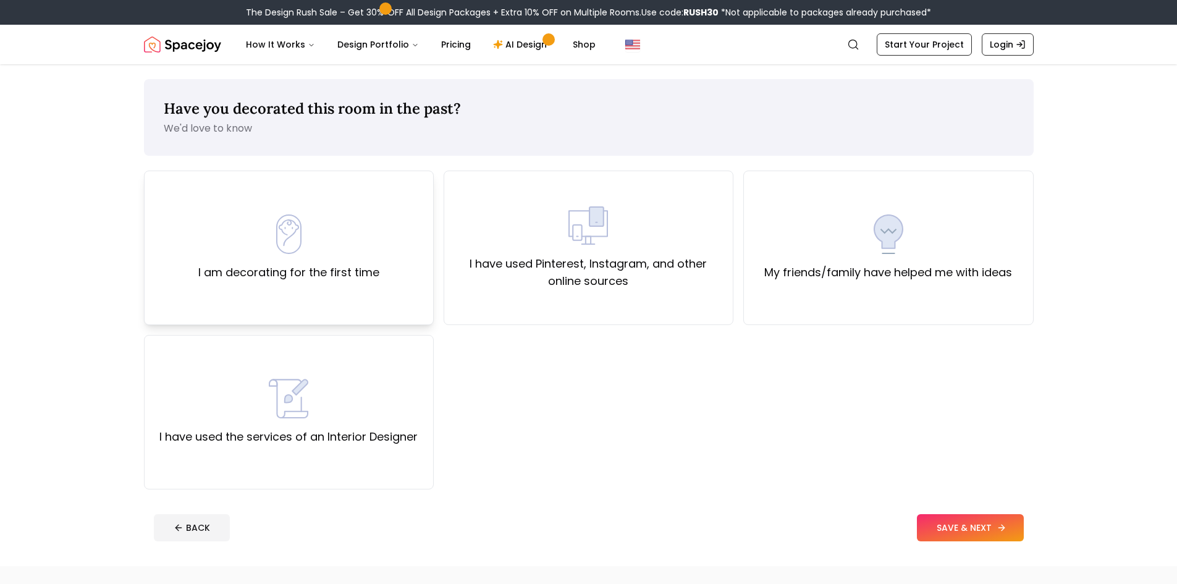
click at [411, 272] on div "I am decorating for the first time" at bounding box center [289, 248] width 290 height 154
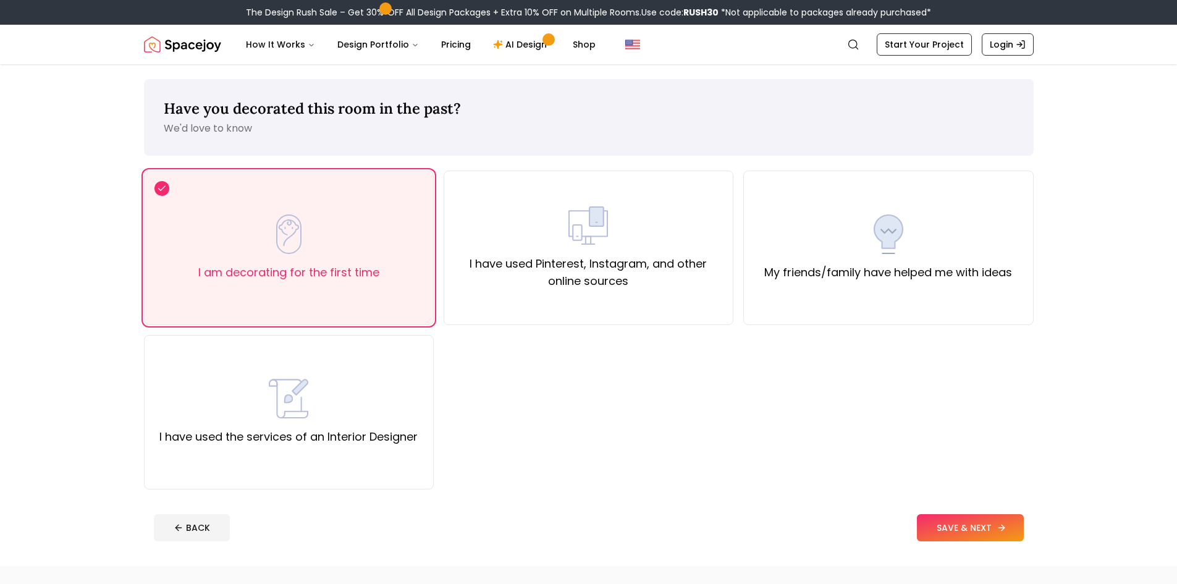
click at [959, 530] on button "SAVE & NEXT" at bounding box center [970, 527] width 107 height 27
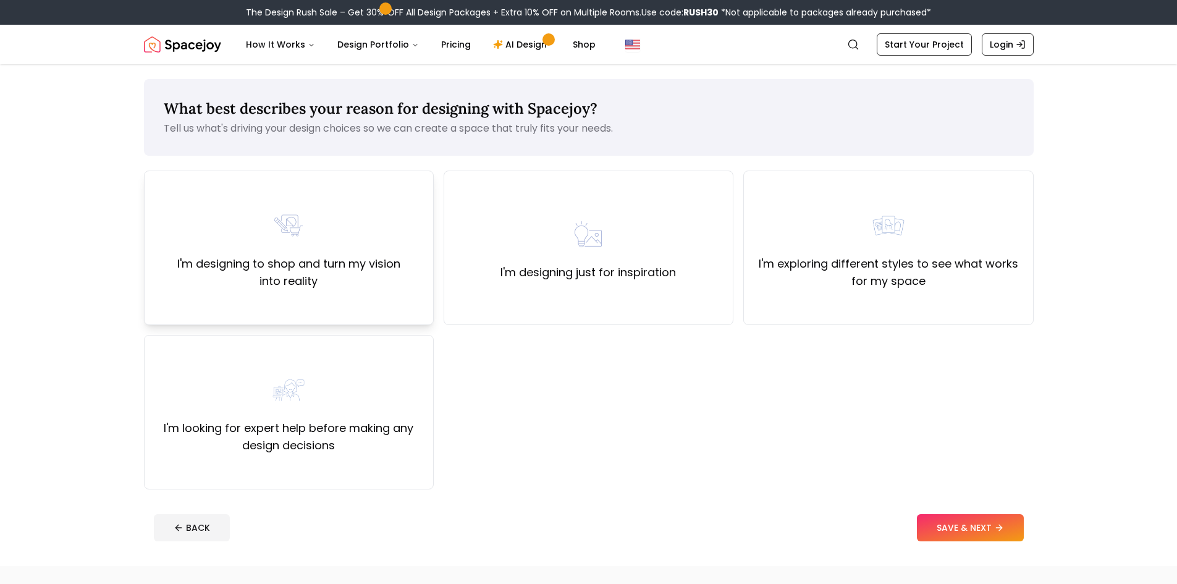
click at [378, 300] on div "I'm designing to shop and turn my vision into reality" at bounding box center [289, 248] width 290 height 154
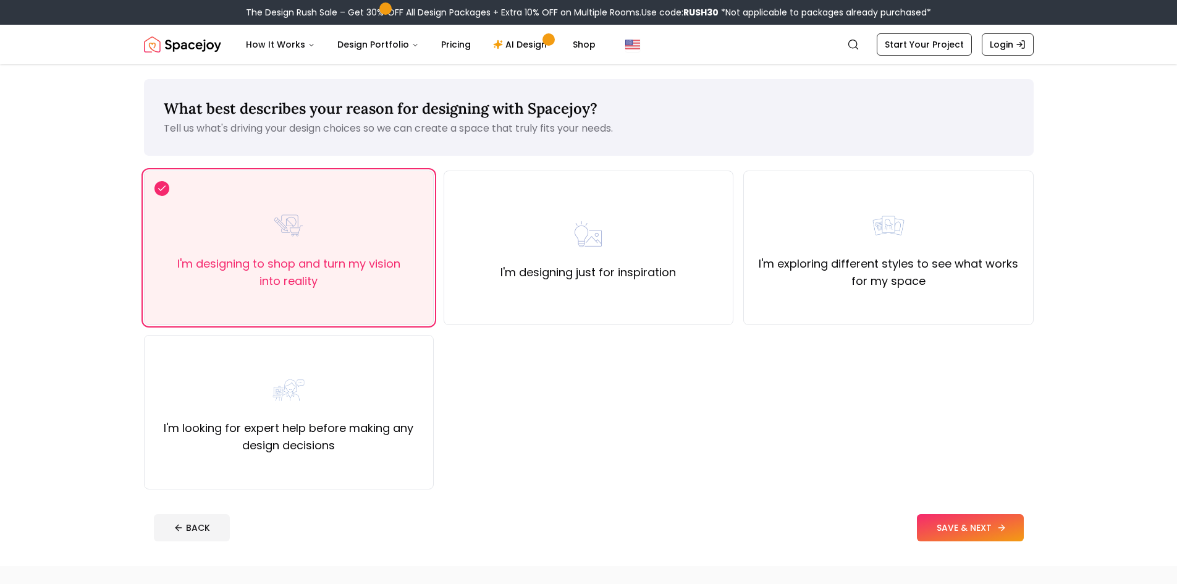
click at [1004, 539] on button "SAVE & NEXT" at bounding box center [970, 527] width 107 height 27
